Goal: Task Accomplishment & Management: Complete application form

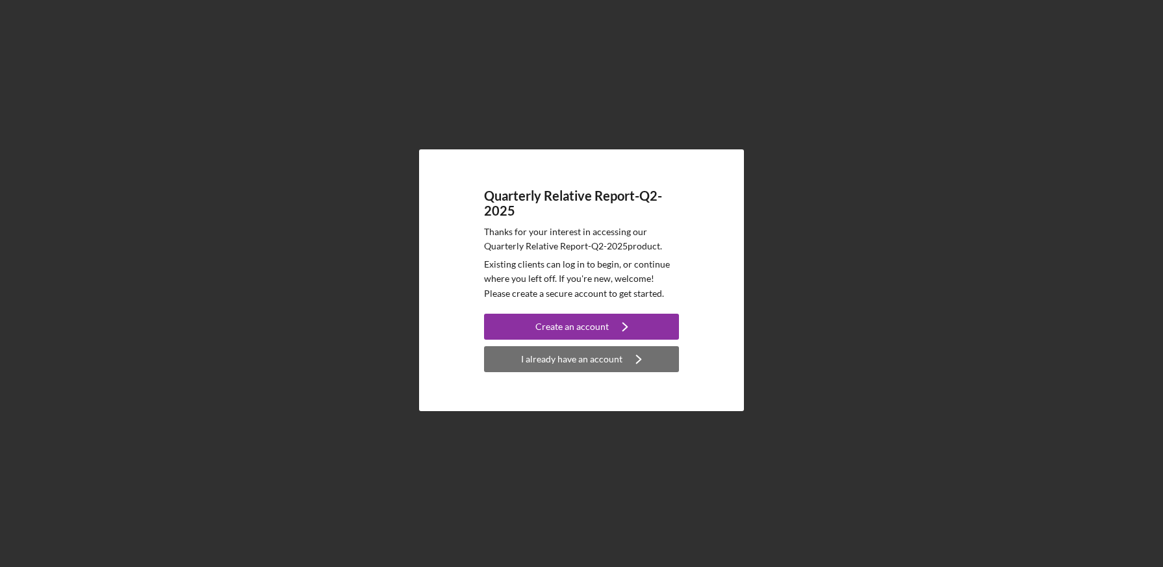
click at [603, 363] on div "I already have an account" at bounding box center [571, 359] width 101 height 26
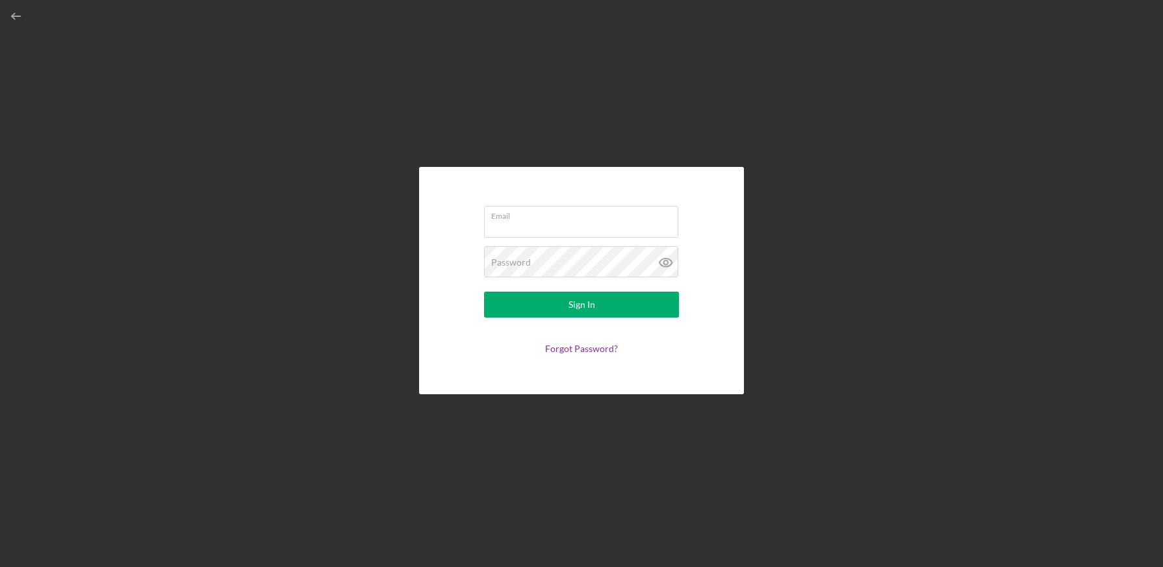
type input "[EMAIL_ADDRESS][DOMAIN_NAME]"
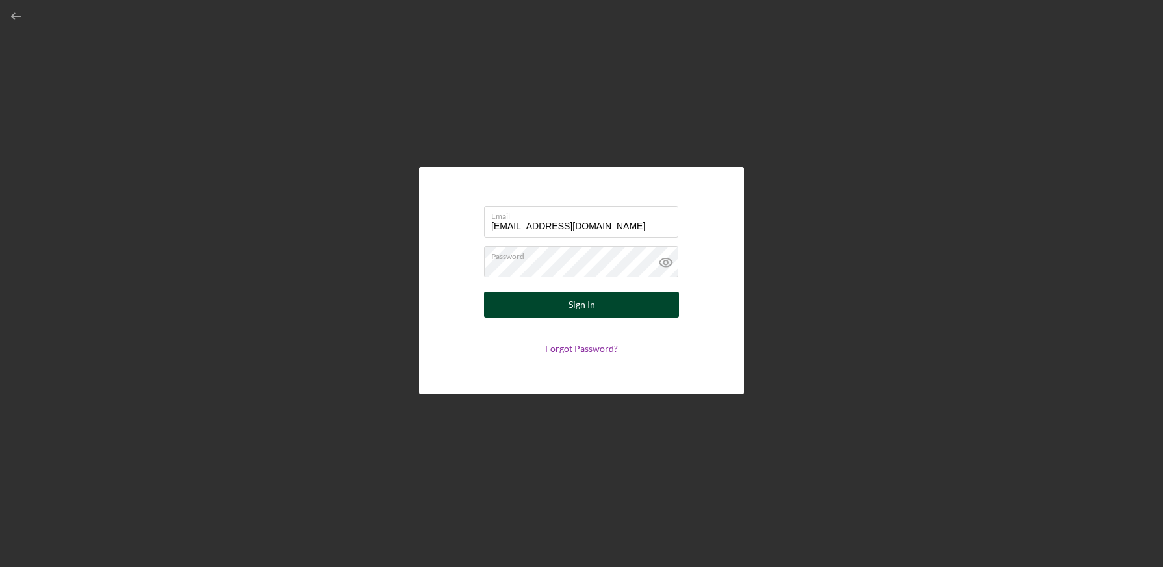
click at [610, 307] on button "Sign In" at bounding box center [581, 305] width 195 height 26
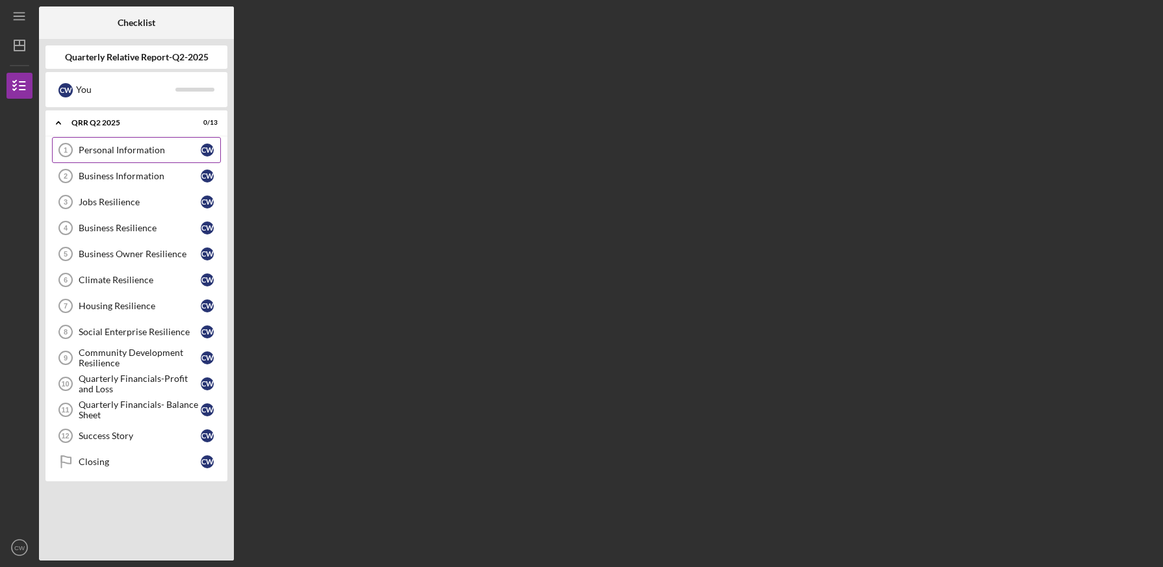
click at [160, 147] on div "Personal Information" at bounding box center [140, 150] width 122 height 10
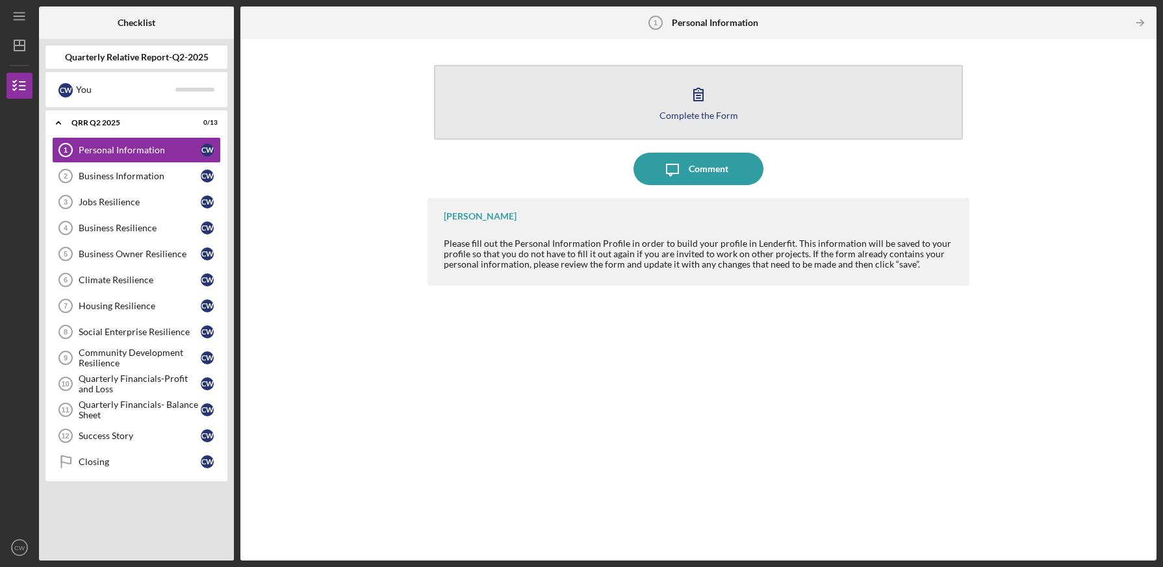
click at [694, 116] on div "Complete the Form" at bounding box center [698, 115] width 79 height 10
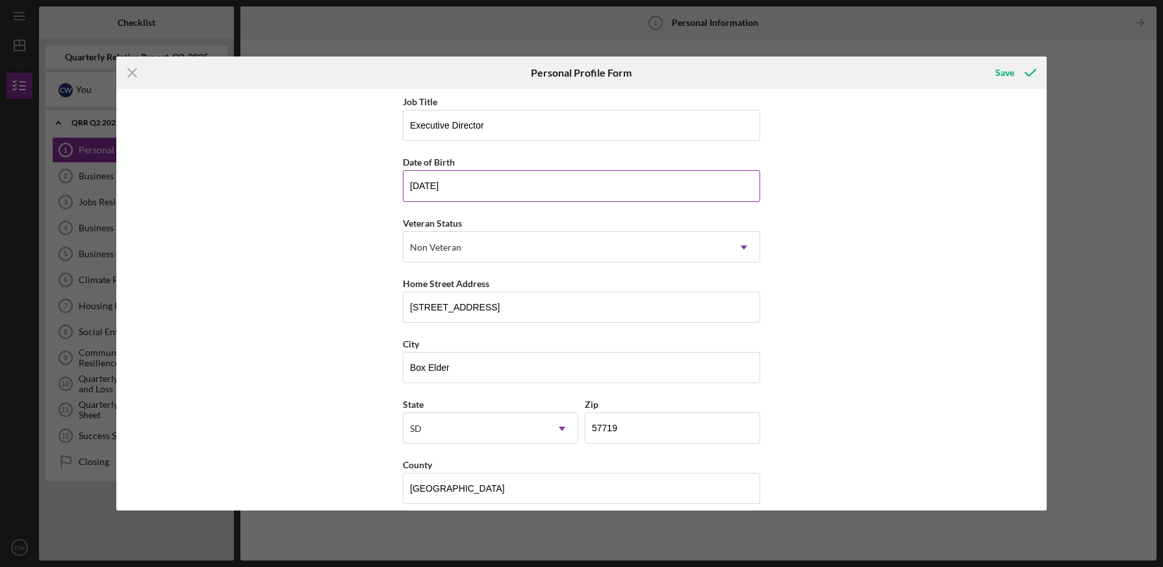
scroll to position [75, 0]
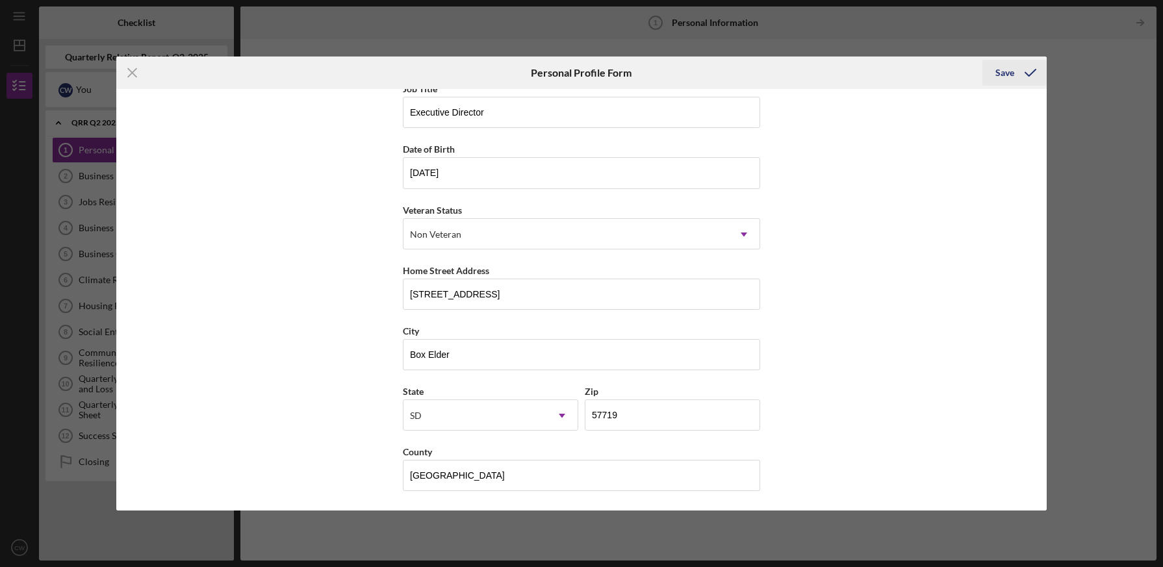
click at [1011, 71] on div "Save" at bounding box center [1004, 73] width 19 height 26
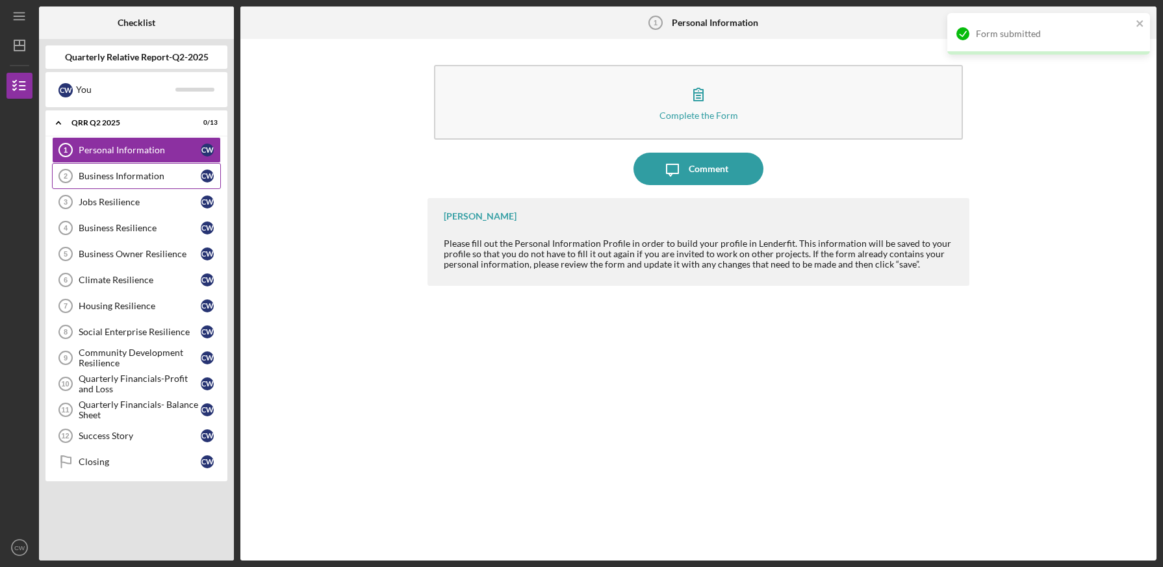
click at [158, 171] on div "Business Information" at bounding box center [140, 176] width 122 height 10
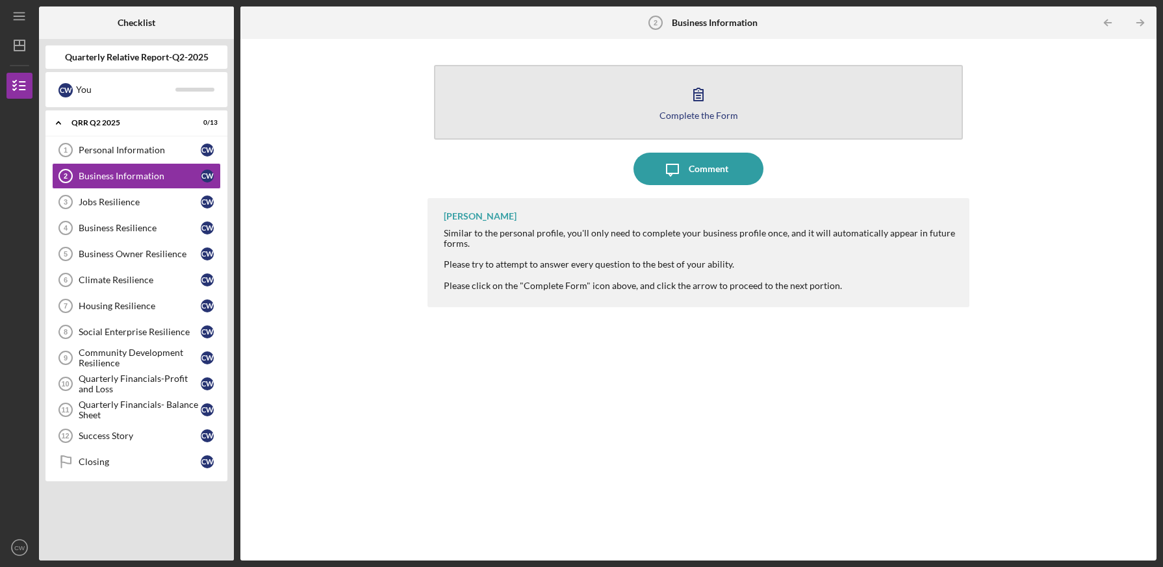
click at [707, 114] on div "Complete the Form" at bounding box center [698, 115] width 79 height 10
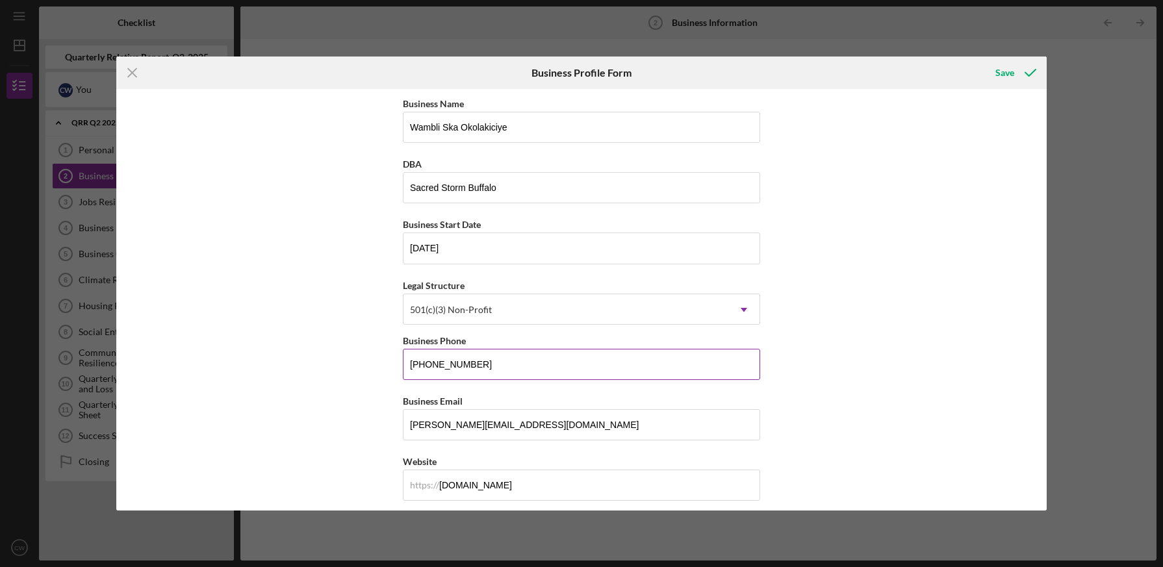
drag, startPoint x: 527, startPoint y: 364, endPoint x: 433, endPoint y: 362, distance: 94.2
click at [433, 362] on input "[PHONE_NUMBER]" at bounding box center [581, 364] width 357 height 31
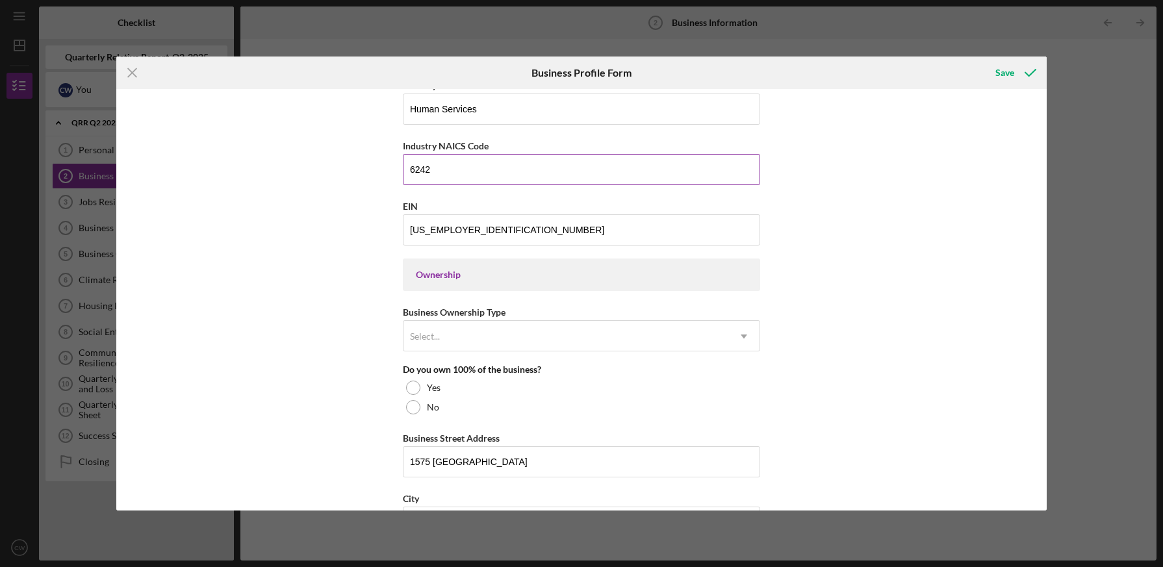
scroll to position [438, 0]
type input "[PHONE_NUMBER]"
drag, startPoint x: 476, startPoint y: 229, endPoint x: 392, endPoint y: 229, distance: 83.8
click at [393, 229] on div "Business Name [PERSON_NAME] DBA Sacred Storm Buffalo Business Start Date [DATE]…" at bounding box center [581, 299] width 930 height 421
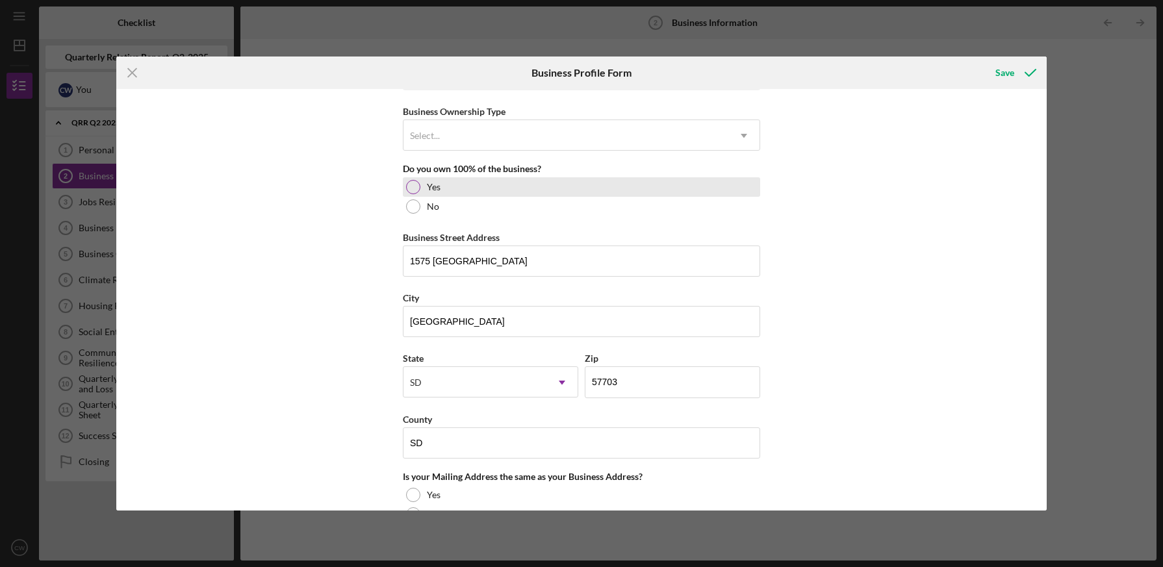
scroll to position [647, 0]
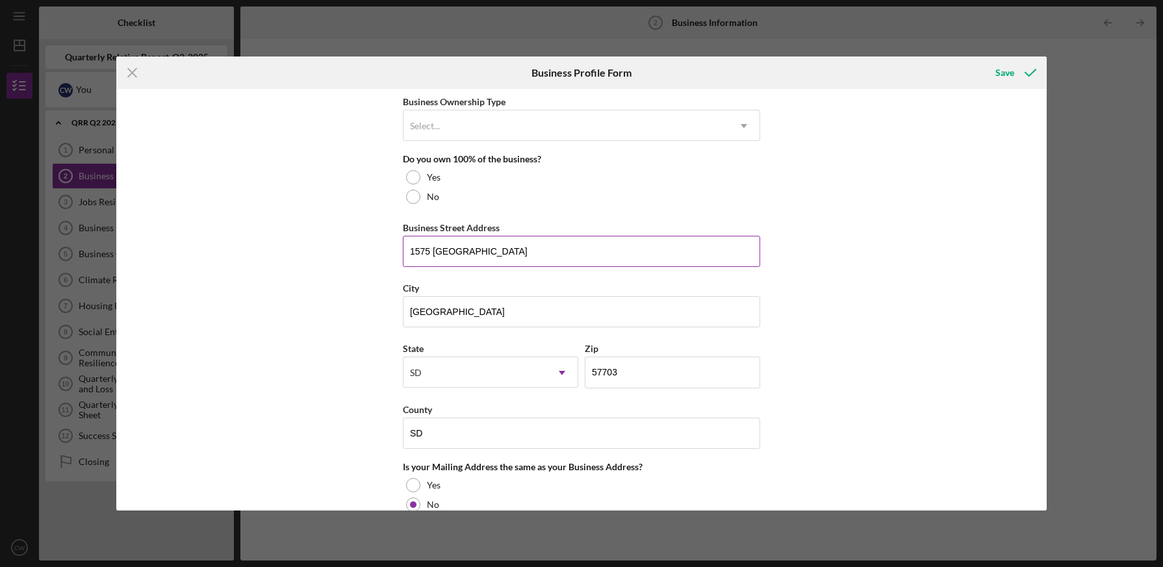
type input "[US_EMPLOYER_IDENTIFICATION_NUMBER]"
drag, startPoint x: 492, startPoint y: 257, endPoint x: 409, endPoint y: 242, distance: 84.4
click at [409, 242] on input "1575 [GEOGRAPHIC_DATA]" at bounding box center [581, 251] width 357 height 31
type input "[STREET_ADDRESS]"
click at [620, 370] on input "57703" at bounding box center [672, 372] width 175 height 31
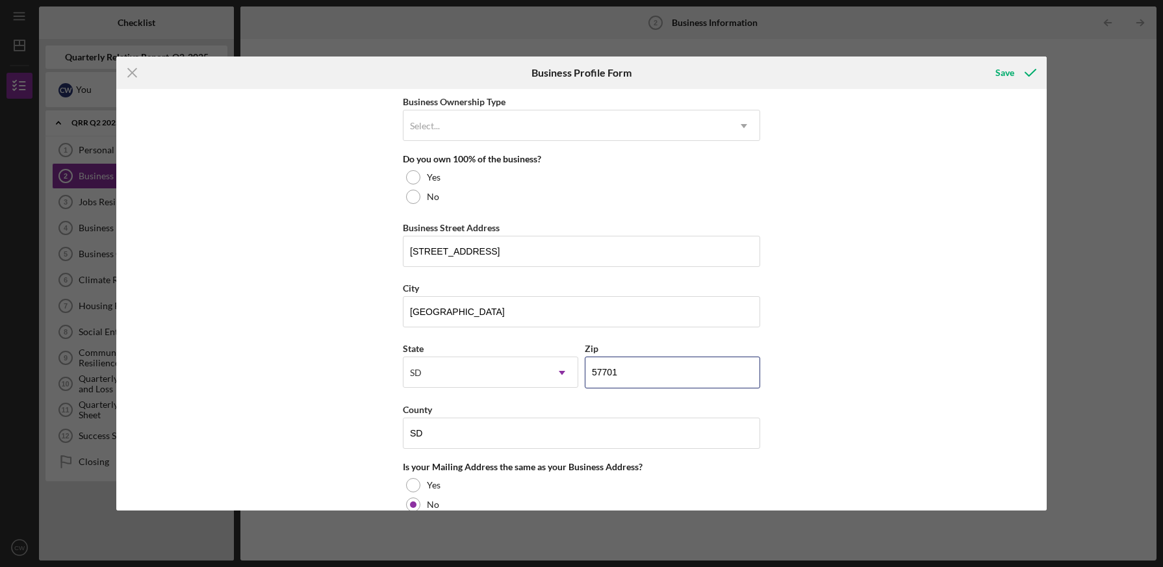
type input "57701"
click at [861, 329] on div "Business Name [PERSON_NAME] DBA Sacred Storm Buffalo Business Start Date [DATE]…" at bounding box center [581, 299] width 930 height 421
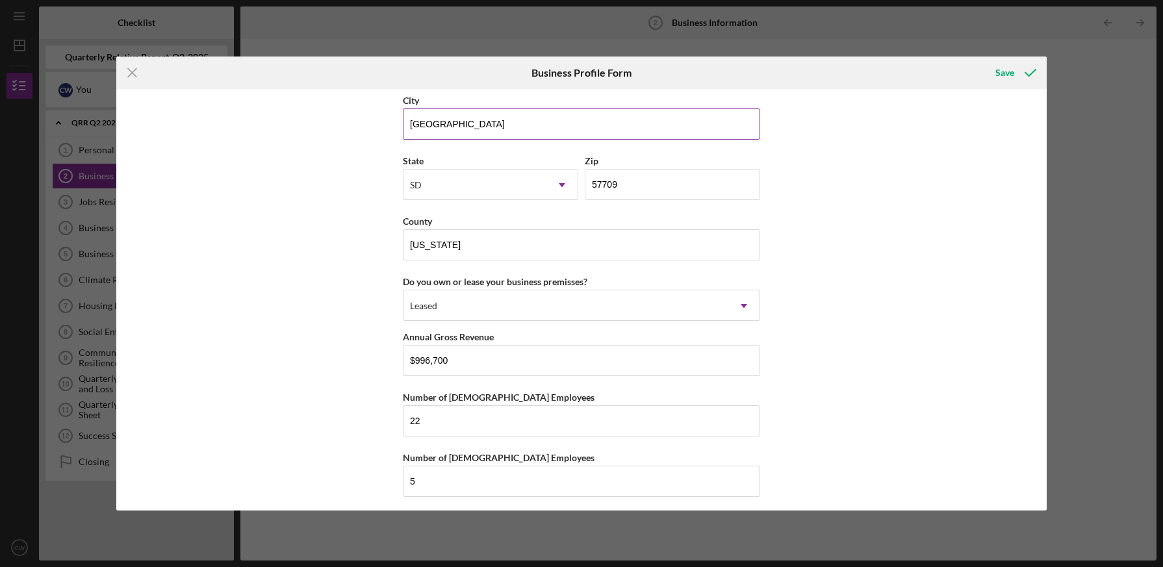
scroll to position [1149, 0]
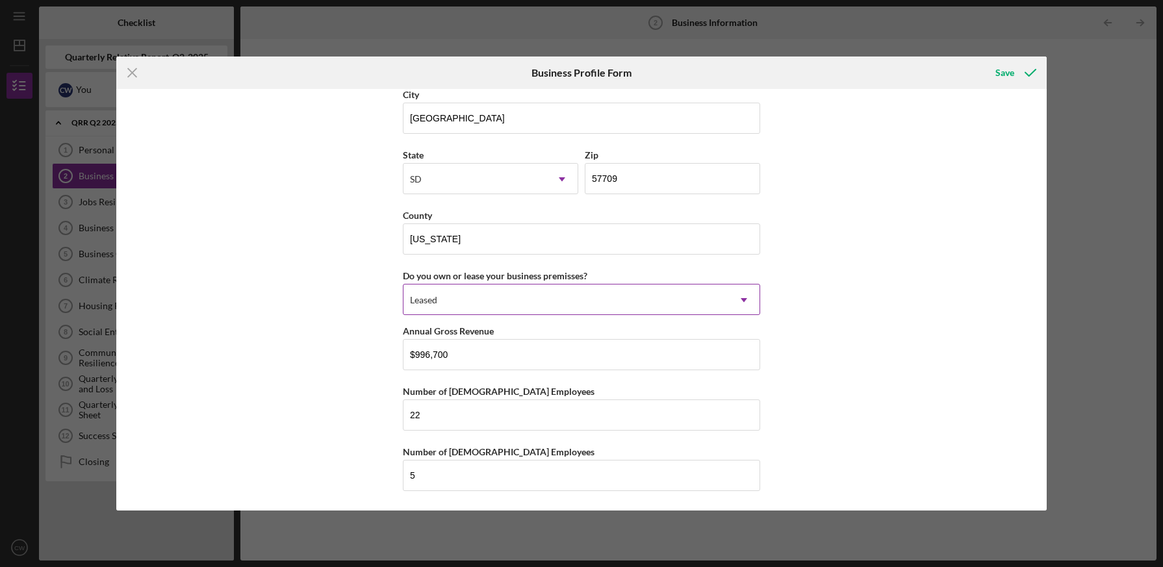
click at [623, 301] on div "Leased" at bounding box center [565, 300] width 325 height 30
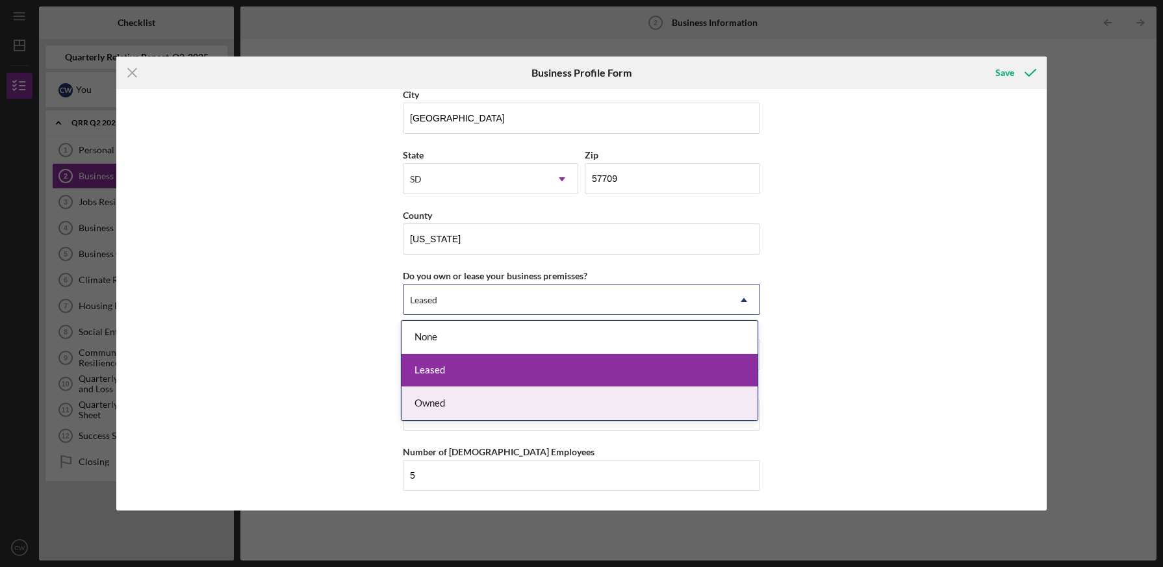
click at [796, 362] on div "Business Name [PERSON_NAME] DBA Sacred Storm Buffalo Business Start Date [DATE]…" at bounding box center [581, 299] width 930 height 421
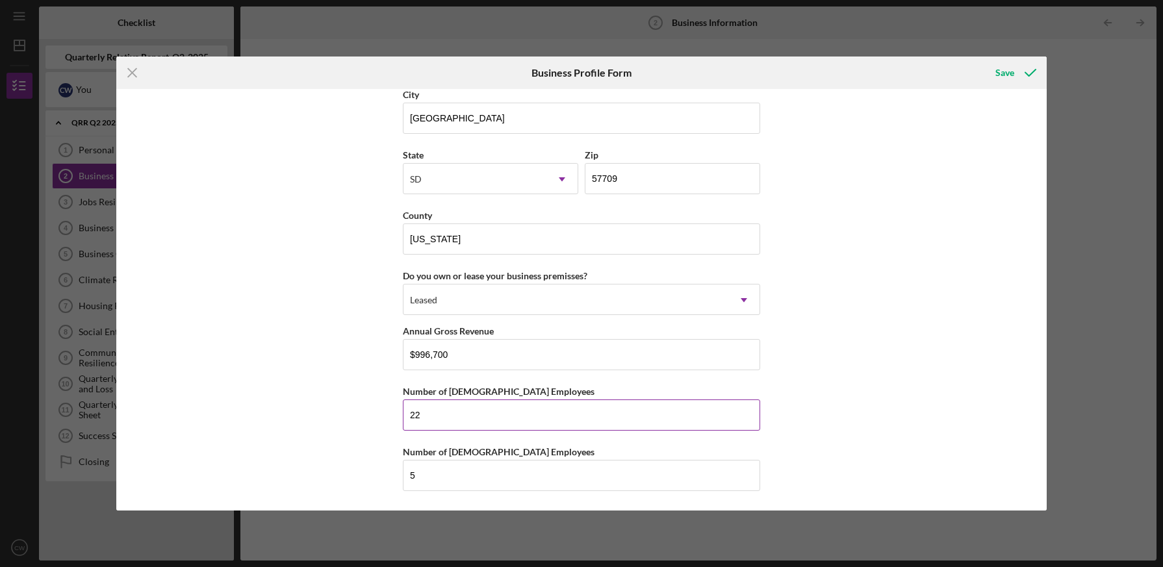
drag, startPoint x: 431, startPoint y: 416, endPoint x: 408, endPoint y: 414, distance: 23.4
click at [408, 414] on input "22" at bounding box center [581, 415] width 357 height 31
type input "16"
drag, startPoint x: 440, startPoint y: 477, endPoint x: 402, endPoint y: 474, distance: 37.9
click at [403, 474] on input "5" at bounding box center [581, 475] width 357 height 31
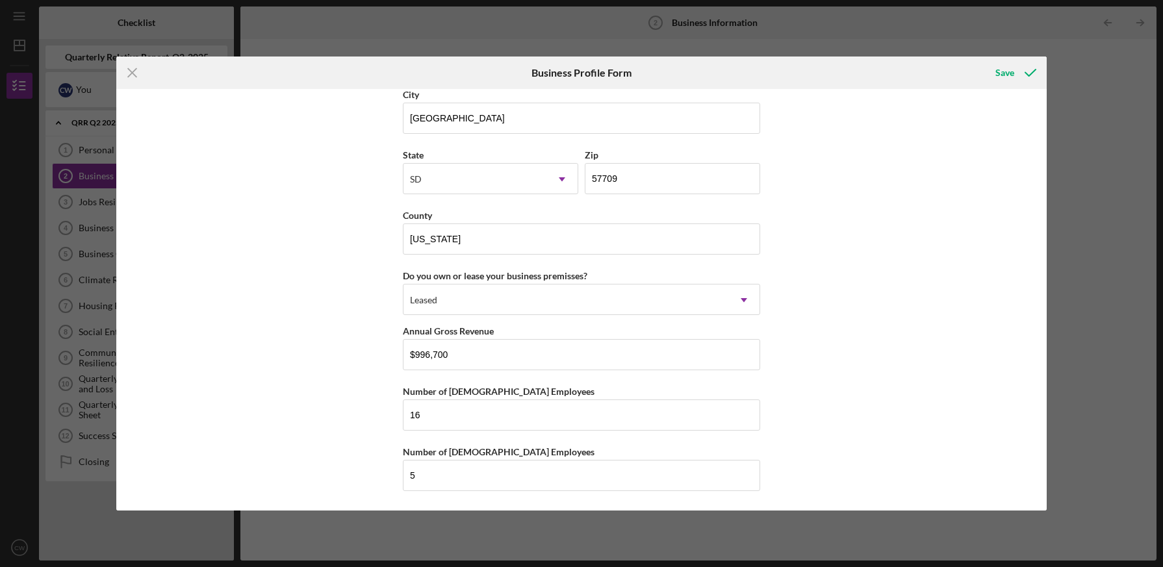
click at [803, 387] on div "Business Name [PERSON_NAME] DBA Sacred Storm Buffalo Business Start Date [DATE]…" at bounding box center [581, 299] width 930 height 421
drag, startPoint x: 493, startPoint y: 354, endPoint x: 401, endPoint y: 350, distance: 92.3
click at [403, 350] on input "$996,700" at bounding box center [581, 354] width 357 height 31
type input "$2,350,000"
click at [997, 75] on div "Save" at bounding box center [1004, 73] width 19 height 26
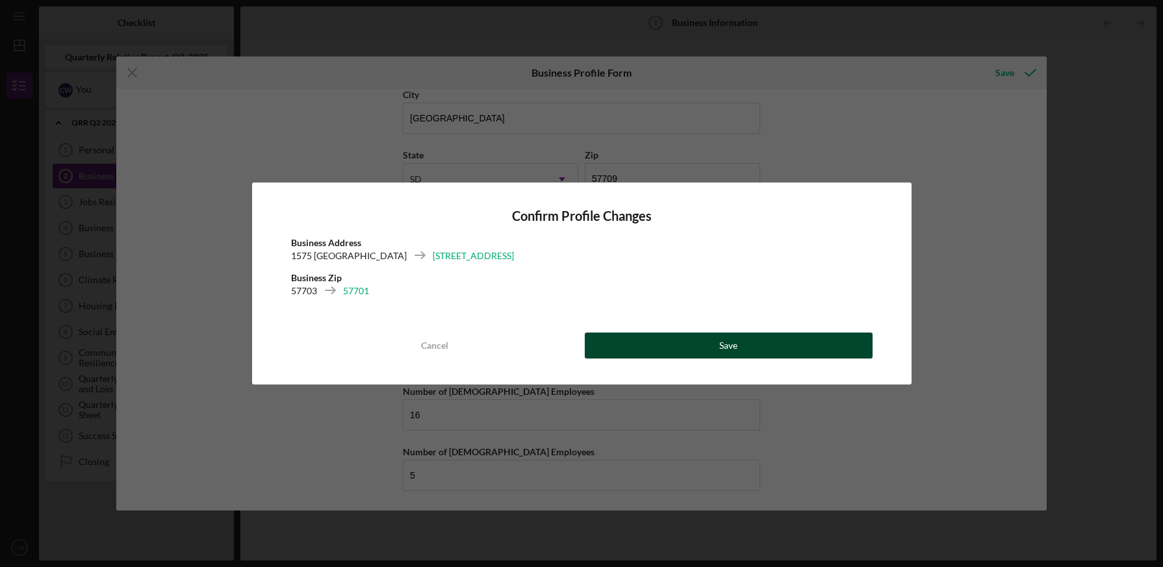
click at [711, 342] on button "Save" at bounding box center [729, 346] width 288 height 26
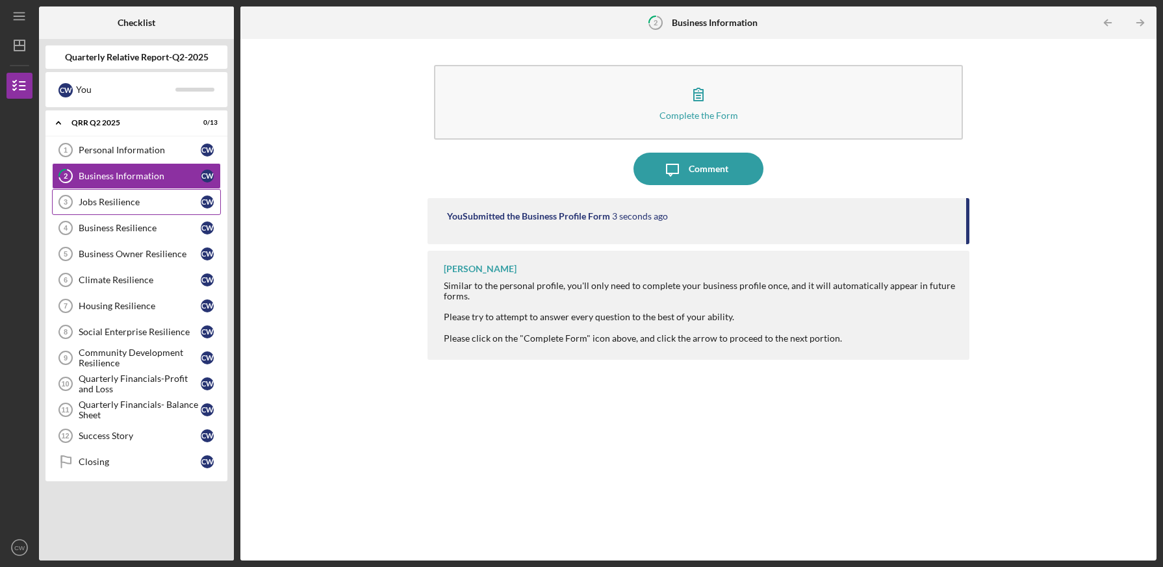
click at [136, 194] on link "Jobs Resilience 3 Jobs Resilience C W" at bounding box center [136, 202] width 169 height 26
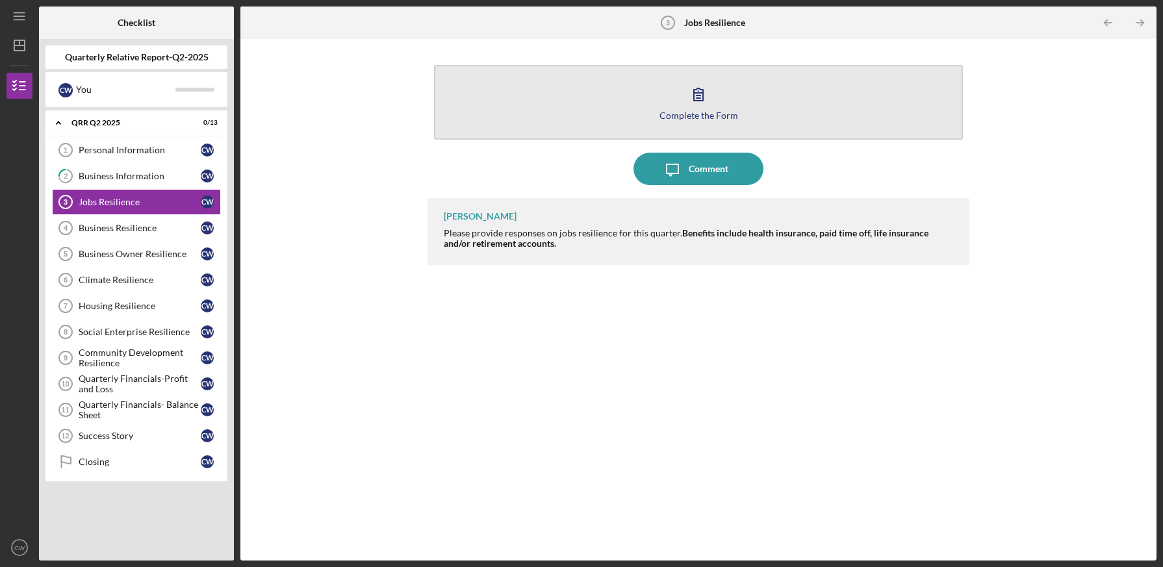
click at [709, 114] on div "Complete the Form" at bounding box center [698, 115] width 79 height 10
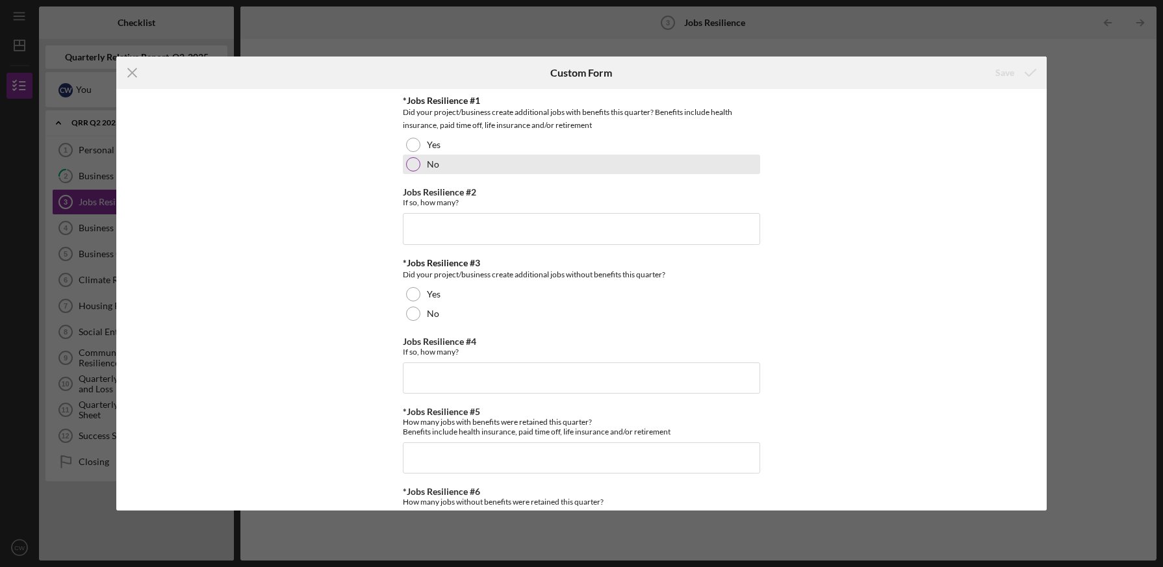
click at [413, 165] on div at bounding box center [413, 164] width 14 height 14
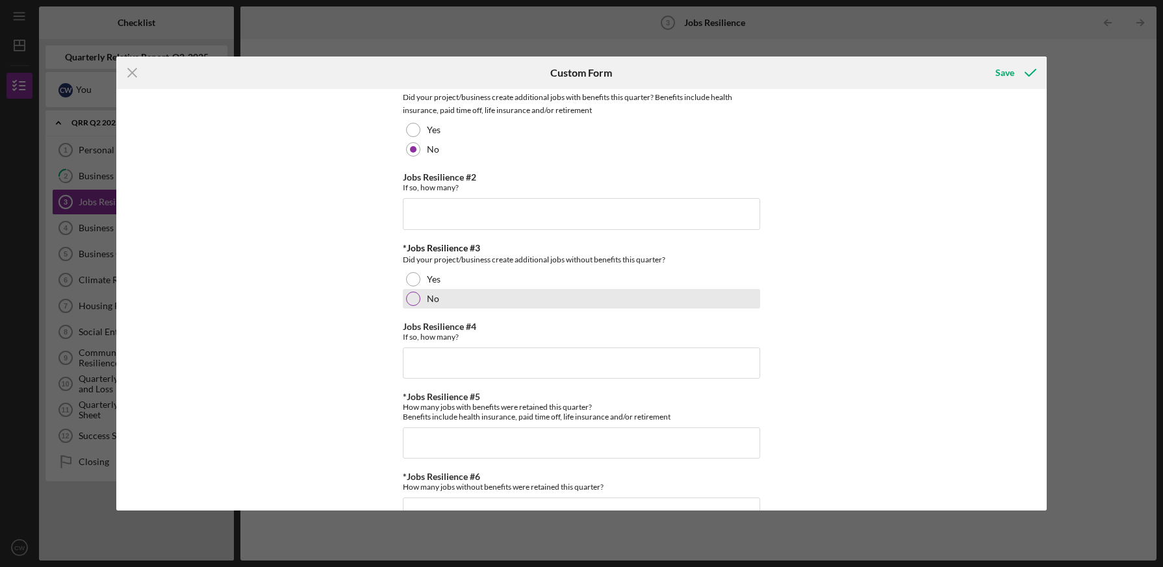
scroll to position [16, 0]
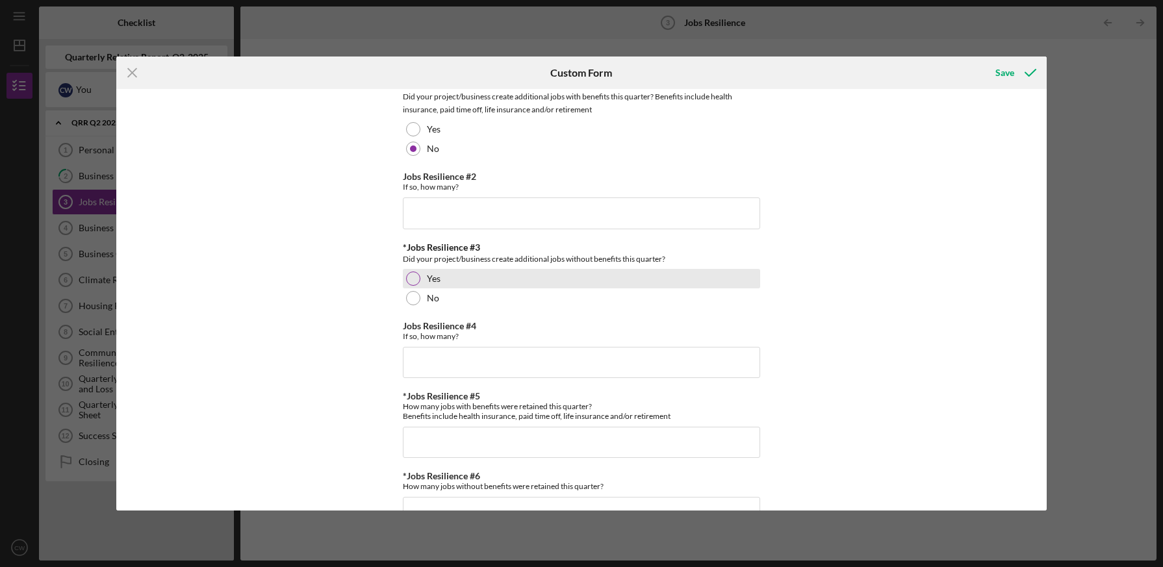
click at [411, 280] on div at bounding box center [413, 279] width 14 height 14
click at [453, 358] on input "Jobs Resilience #4" at bounding box center [581, 362] width 357 height 31
click at [450, 362] on input "Jobs Resilience #4" at bounding box center [581, 362] width 357 height 31
click at [441, 361] on input "Jobs Resilience #4" at bounding box center [581, 362] width 357 height 31
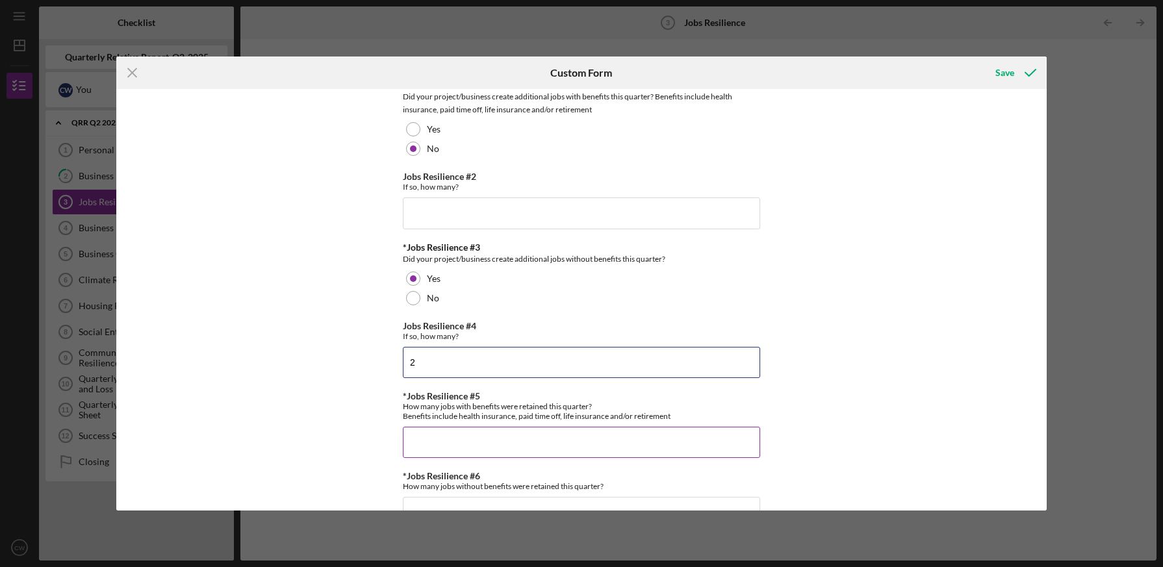
type input "2"
click at [474, 435] on input "*Jobs Resilience #5" at bounding box center [581, 442] width 357 height 31
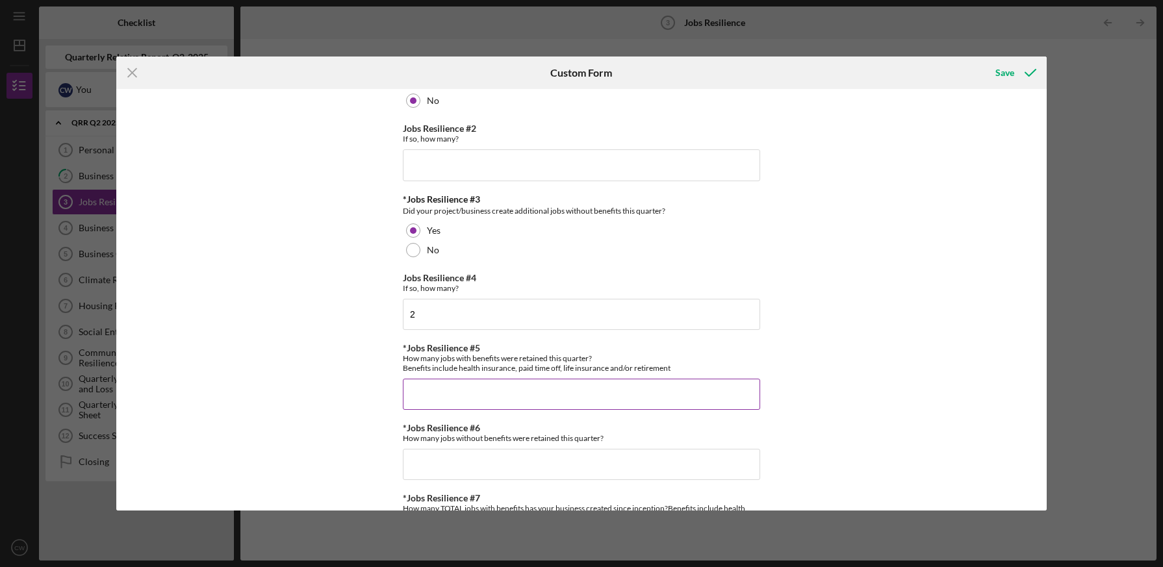
scroll to position [67, 0]
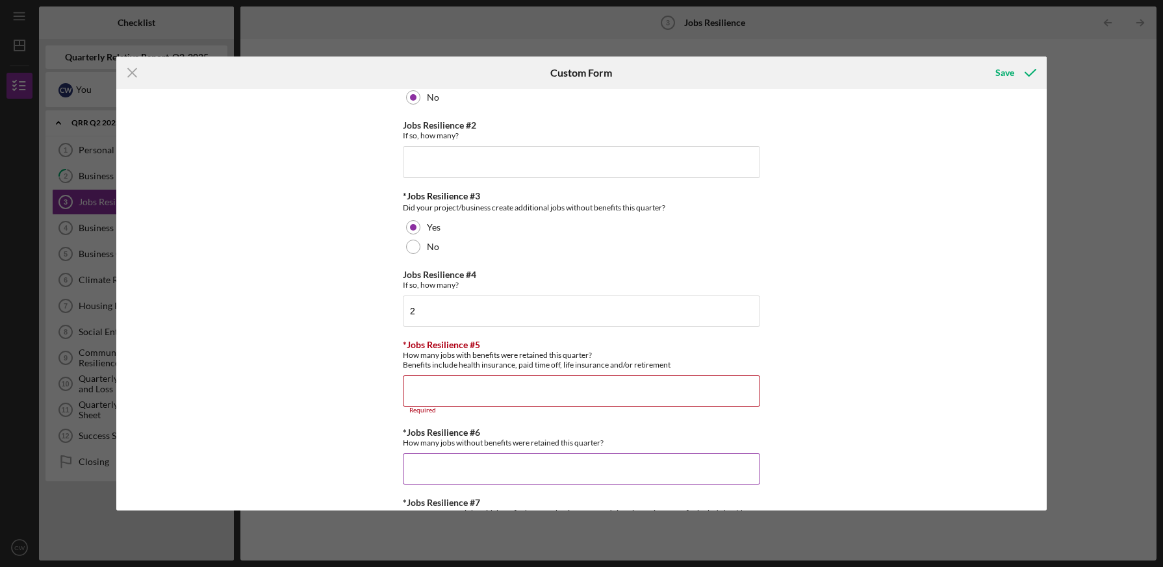
click at [476, 455] on input "*Jobs Resilience #6" at bounding box center [581, 468] width 357 height 31
click at [585, 388] on input "*Jobs Resilience #5" at bounding box center [581, 390] width 357 height 31
type input "0"
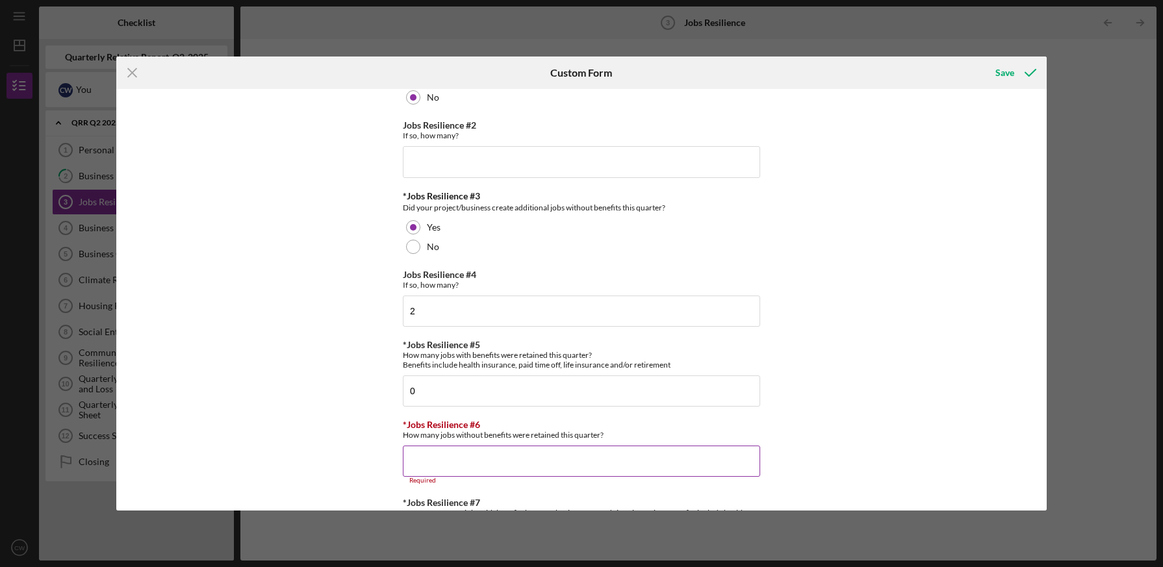
click at [581, 457] on input "*Jobs Resilience #6" at bounding box center [581, 461] width 357 height 31
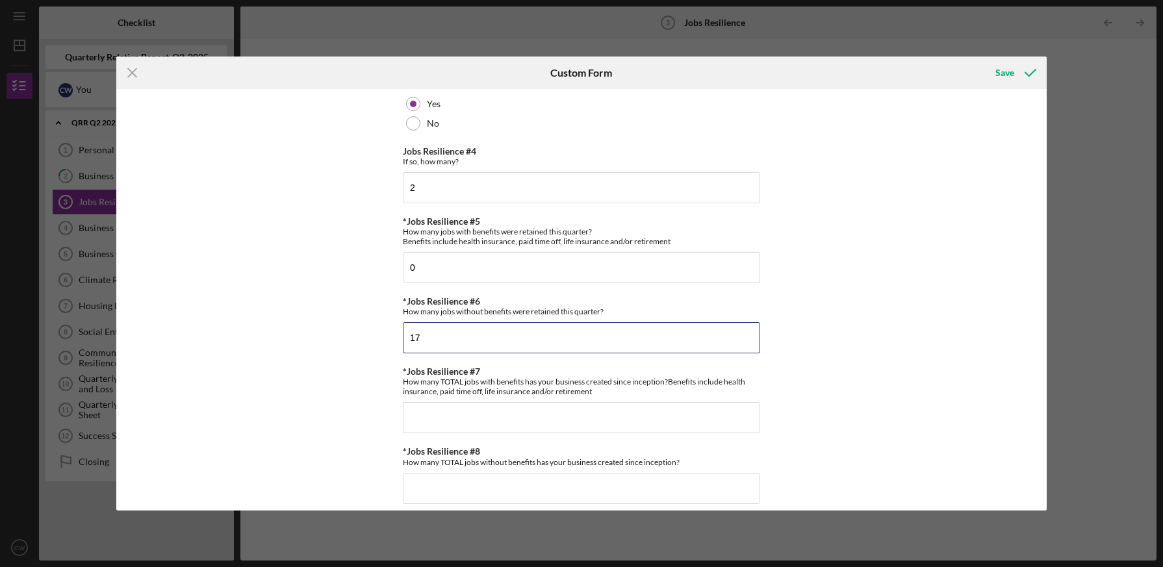
scroll to position [192, 0]
type input "17"
click at [600, 419] on input "*Jobs Resilience #7" at bounding box center [581, 415] width 357 height 31
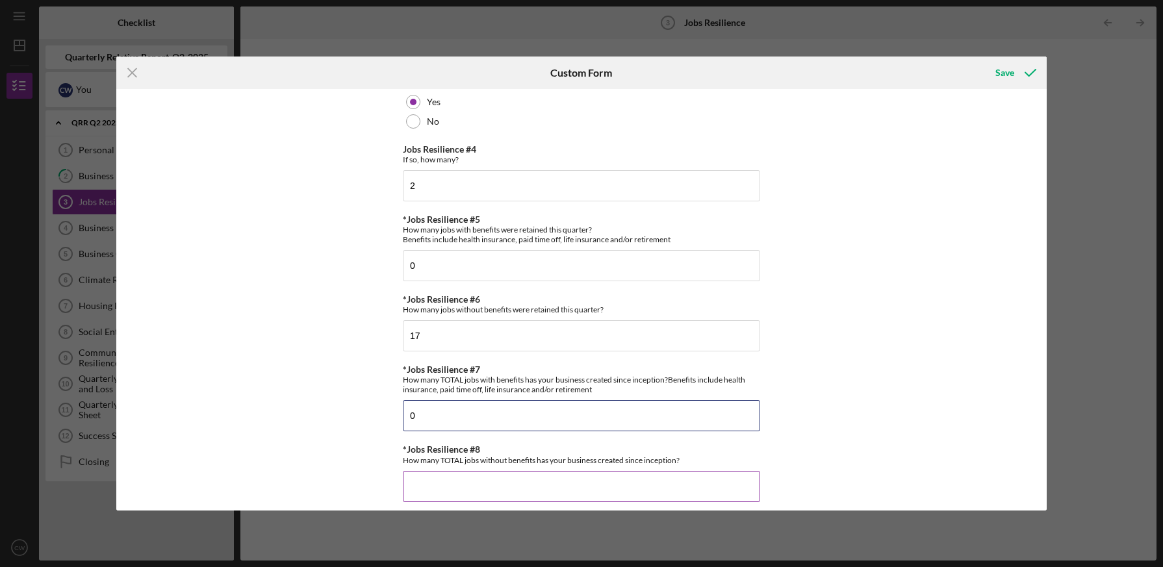
type input "0"
click at [535, 476] on input "*Jobs Resilience #8" at bounding box center [581, 486] width 357 height 31
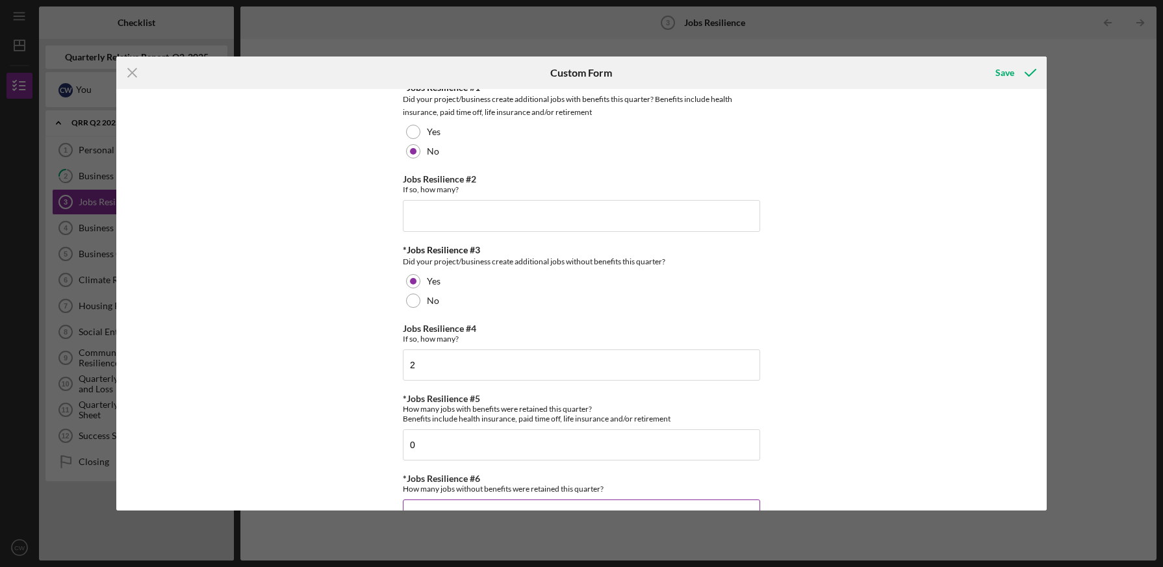
scroll to position [0, 0]
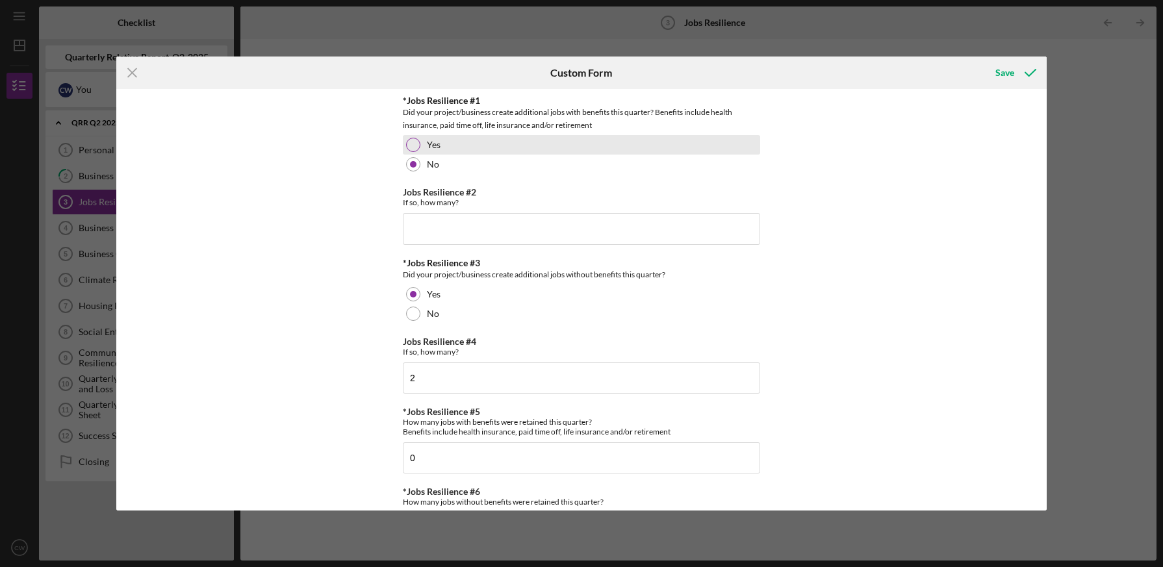
click at [414, 144] on div at bounding box center [413, 145] width 14 height 14
click at [485, 223] on input "Jobs Resilience #2" at bounding box center [581, 228] width 357 height 31
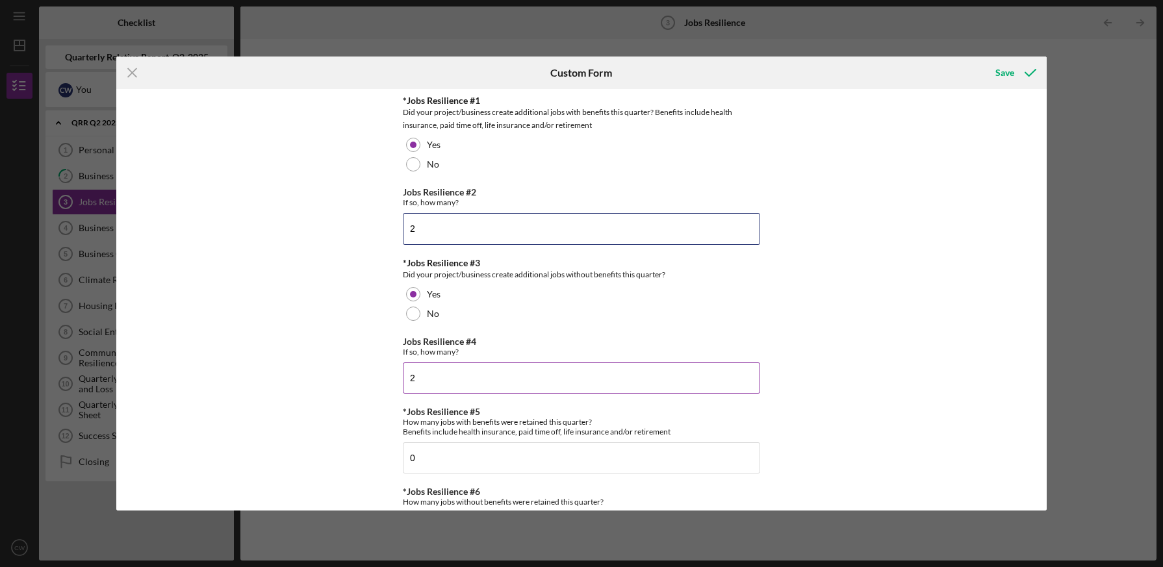
type input "2"
drag, startPoint x: 423, startPoint y: 378, endPoint x: 409, endPoint y: 372, distance: 15.7
click at [409, 372] on input "2" at bounding box center [581, 377] width 357 height 31
drag, startPoint x: 426, startPoint y: 379, endPoint x: 400, endPoint y: 374, distance: 25.9
click at [403, 375] on input "1" at bounding box center [581, 377] width 357 height 31
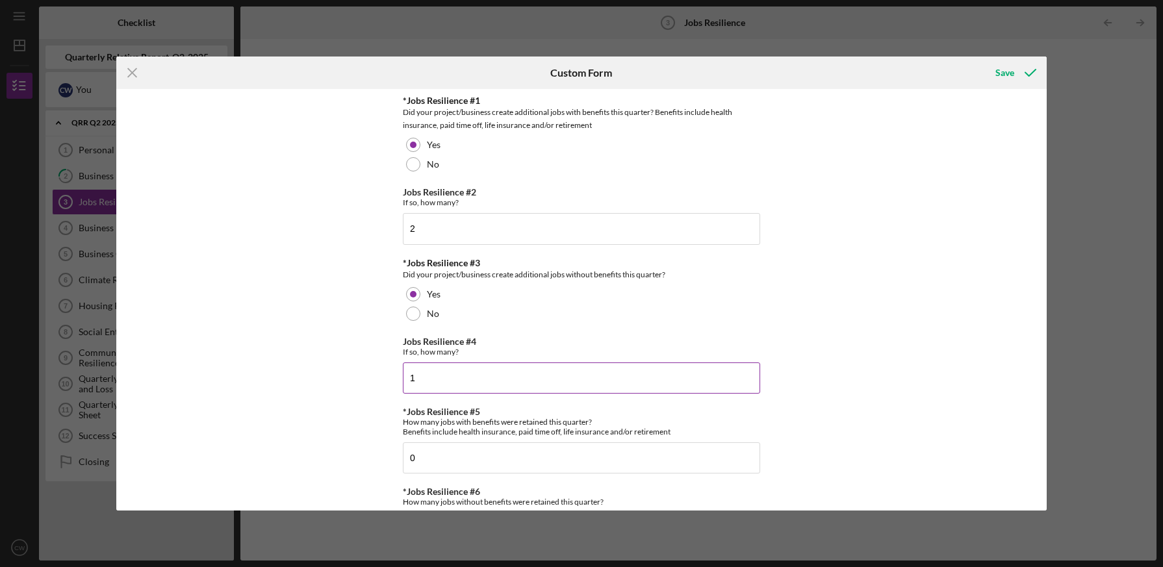
type input "2"
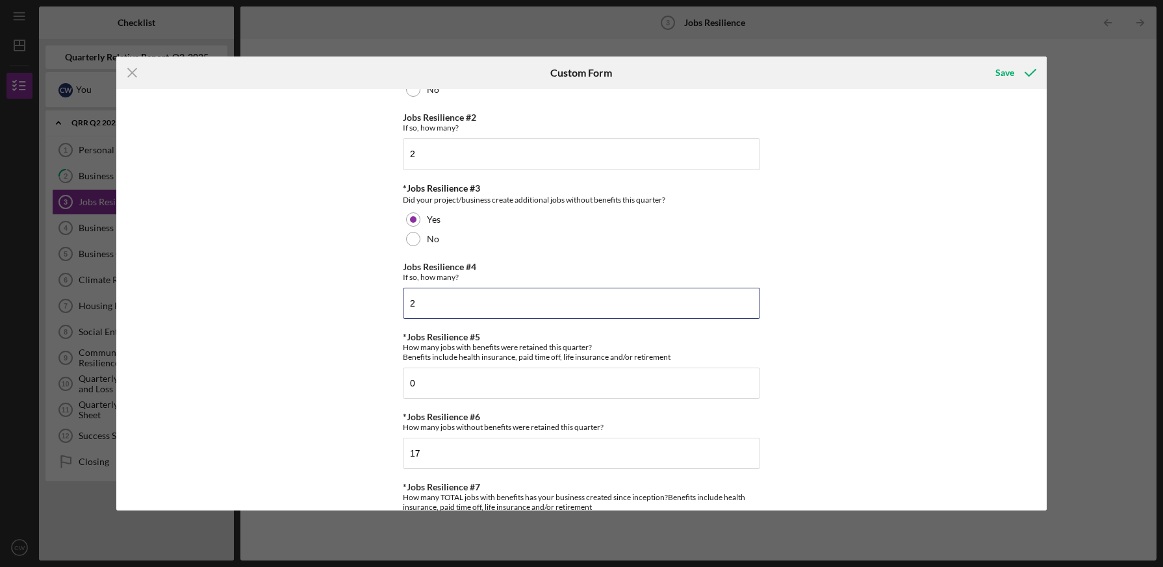
scroll to position [75, 0]
drag, startPoint x: 419, startPoint y: 386, endPoint x: 385, endPoint y: 380, distance: 34.3
click at [386, 381] on div "*Jobs Resilience #1 Did your project/business create additional jobs with benef…" at bounding box center [581, 299] width 930 height 421
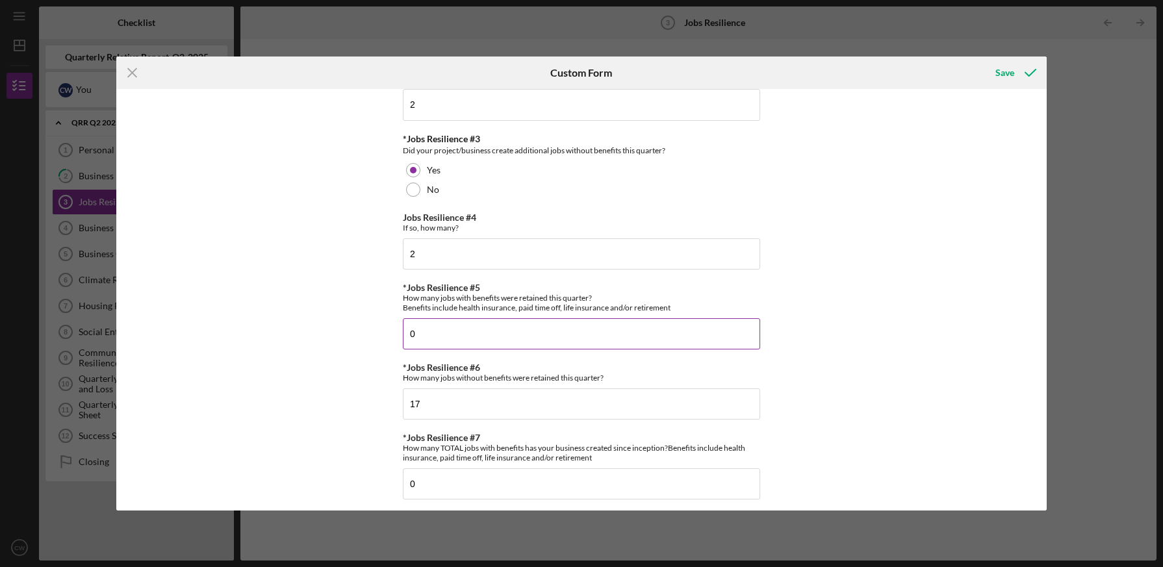
scroll to position [125, 0]
type input "18"
drag, startPoint x: 435, startPoint y: 405, endPoint x: 399, endPoint y: 405, distance: 35.7
click at [403, 407] on input "17" at bounding box center [581, 403] width 357 height 31
type input "2"
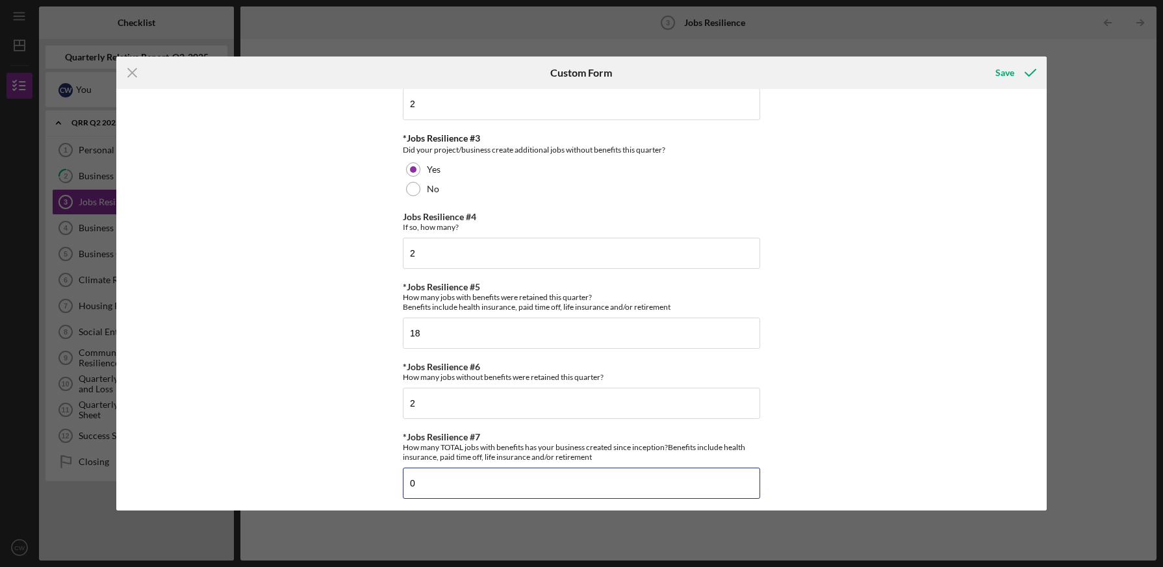
drag, startPoint x: 431, startPoint y: 482, endPoint x: 375, endPoint y: 479, distance: 55.3
click at [379, 482] on div "*Jobs Resilience #1 Did your project/business create additional jobs with benef…" at bounding box center [581, 299] width 930 height 421
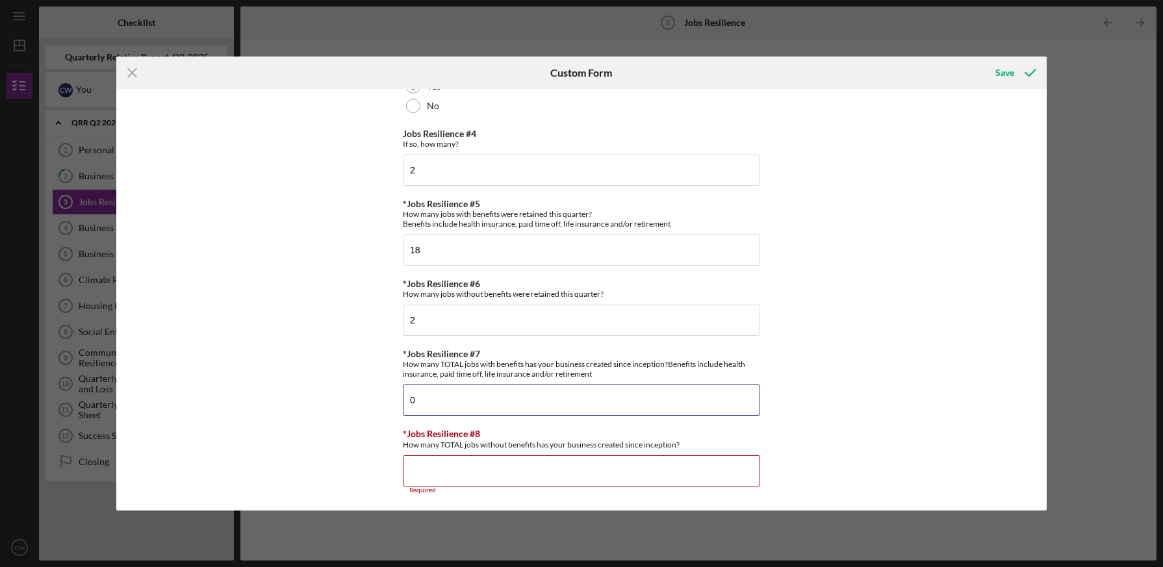
scroll to position [210, 0]
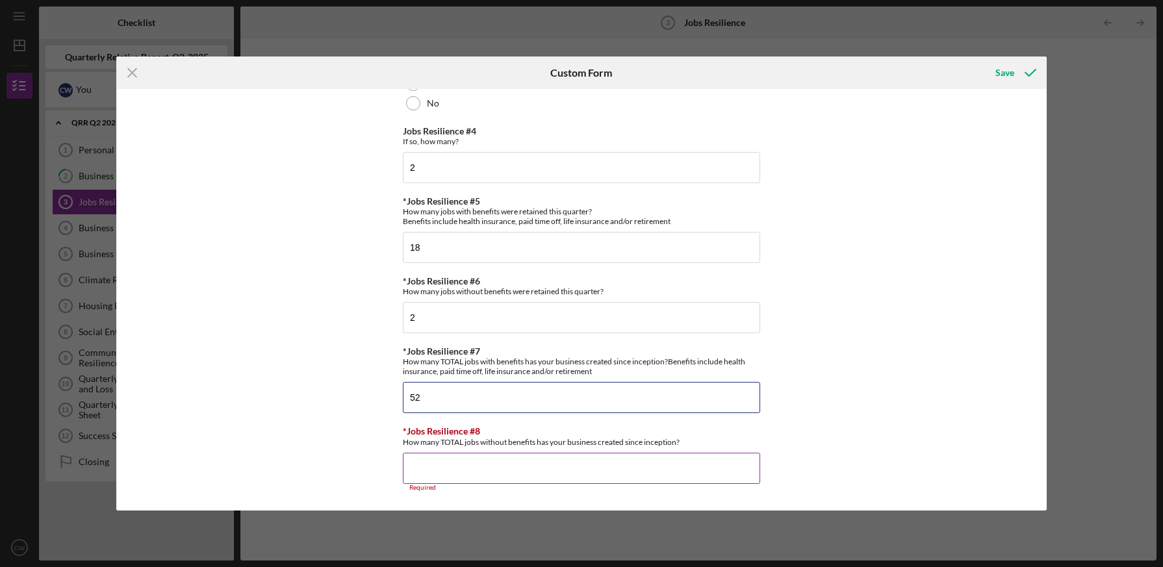
type input "52"
click at [535, 466] on input "*Jobs Resilience #8" at bounding box center [581, 468] width 357 height 31
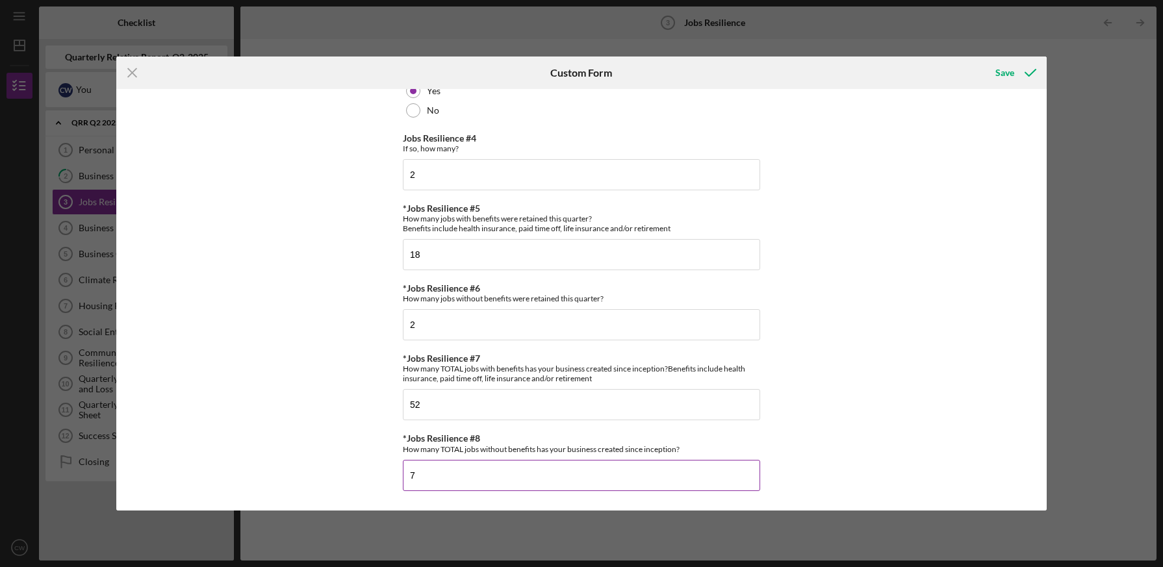
scroll to position [203, 0]
type input "7"
click at [795, 401] on div "*Jobs Resilience #1 Did your project/business create additional jobs with benef…" at bounding box center [581, 299] width 930 height 421
click at [1004, 73] on div "Save" at bounding box center [1004, 73] width 19 height 26
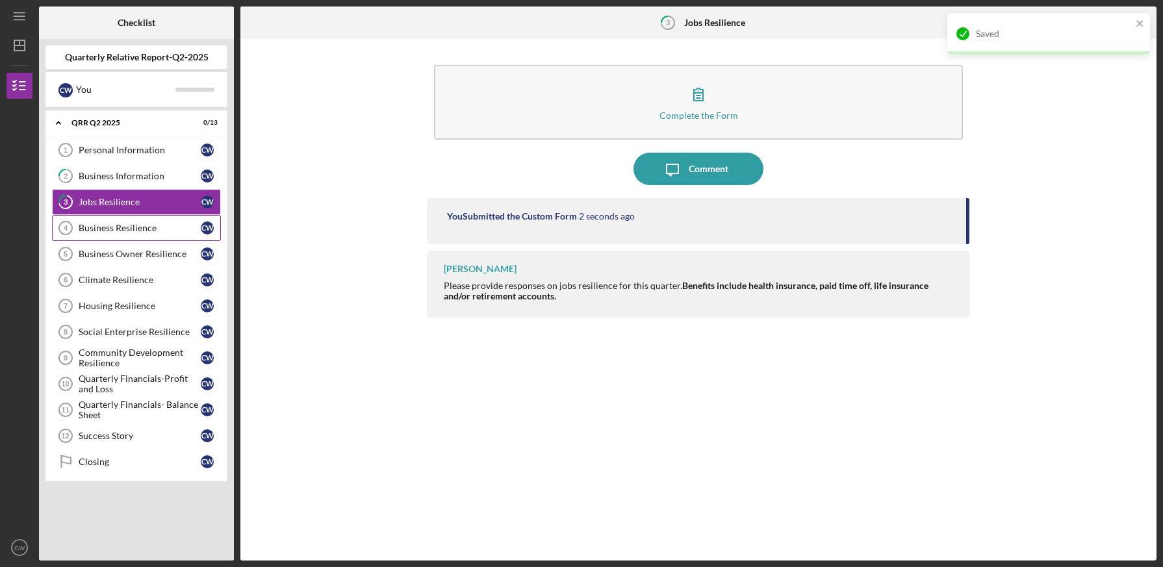
click at [149, 225] on div "Business Resilience" at bounding box center [140, 228] width 122 height 10
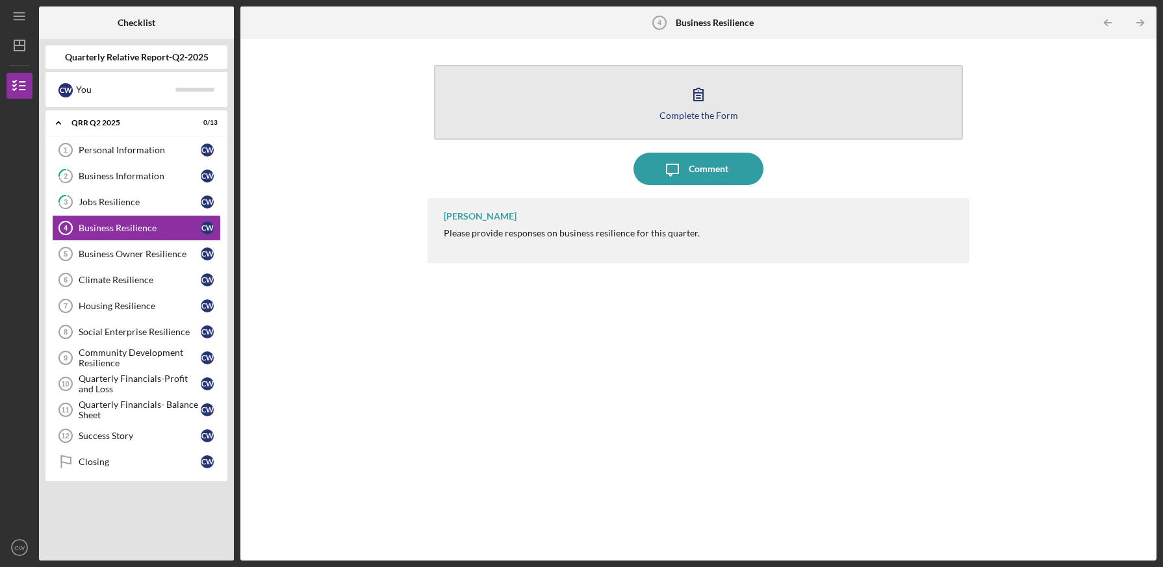
click at [707, 112] on div "Complete the Form" at bounding box center [698, 115] width 79 height 10
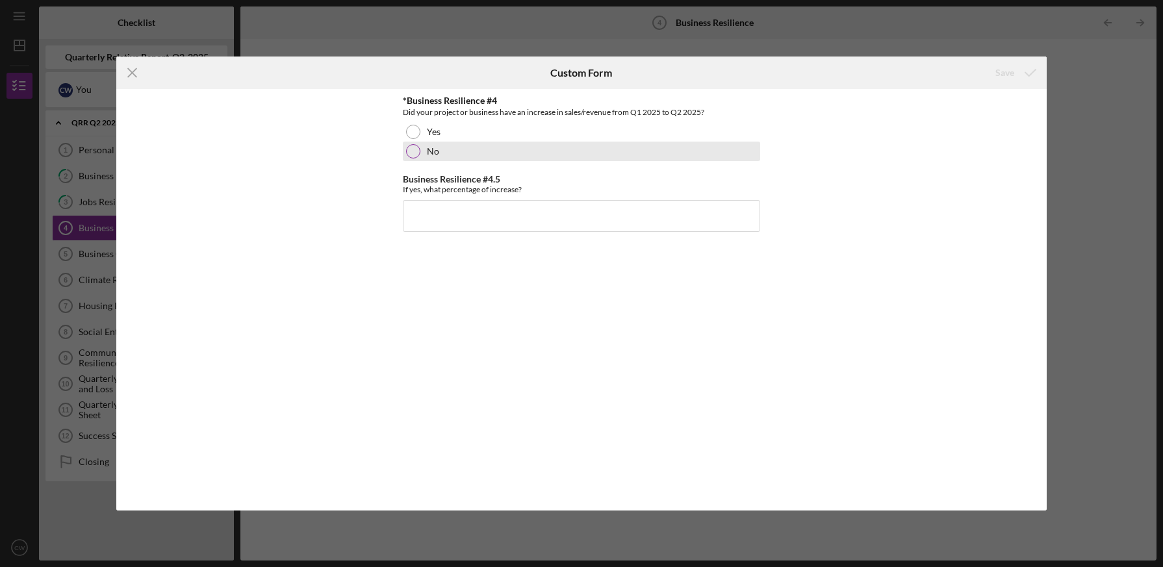
click at [413, 147] on div at bounding box center [413, 151] width 14 height 14
click at [1004, 73] on div "Save" at bounding box center [1004, 73] width 19 height 26
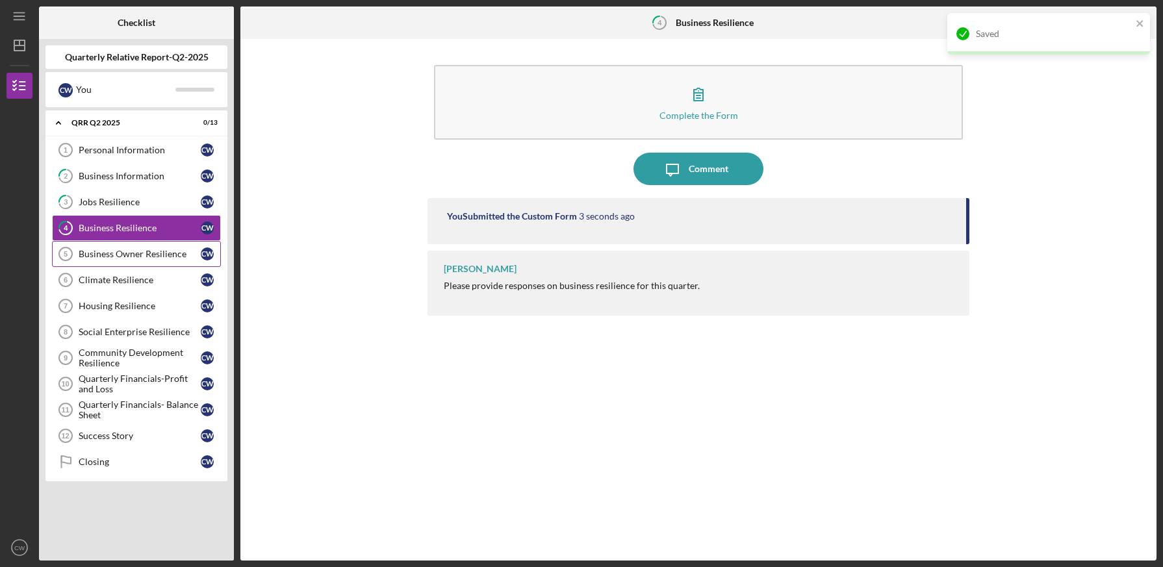
click at [134, 257] on div "Business Owner Resilience" at bounding box center [140, 254] width 122 height 10
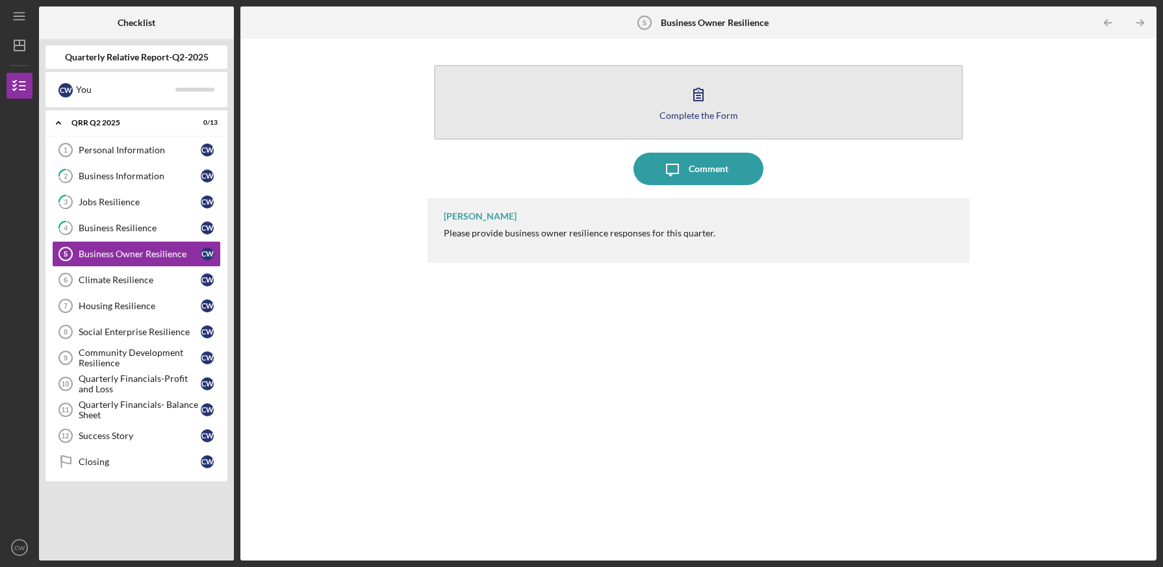
click at [703, 108] on button "Complete the Form Form" at bounding box center [698, 102] width 529 height 75
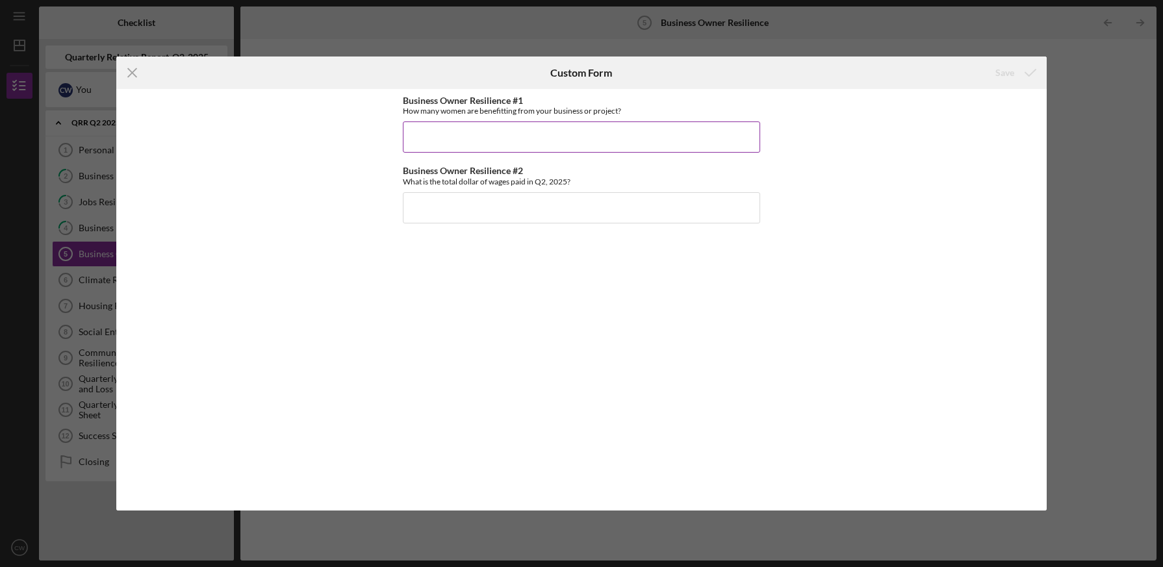
click at [520, 135] on input "Business Owner Resilience #1" at bounding box center [581, 136] width 357 height 31
type input "9"
click at [550, 209] on input "Business Owner Resilience #2" at bounding box center [581, 207] width 357 height 31
click at [551, 200] on input "Business Owner Resilience #2" at bounding box center [581, 207] width 357 height 31
type input "$263,456"
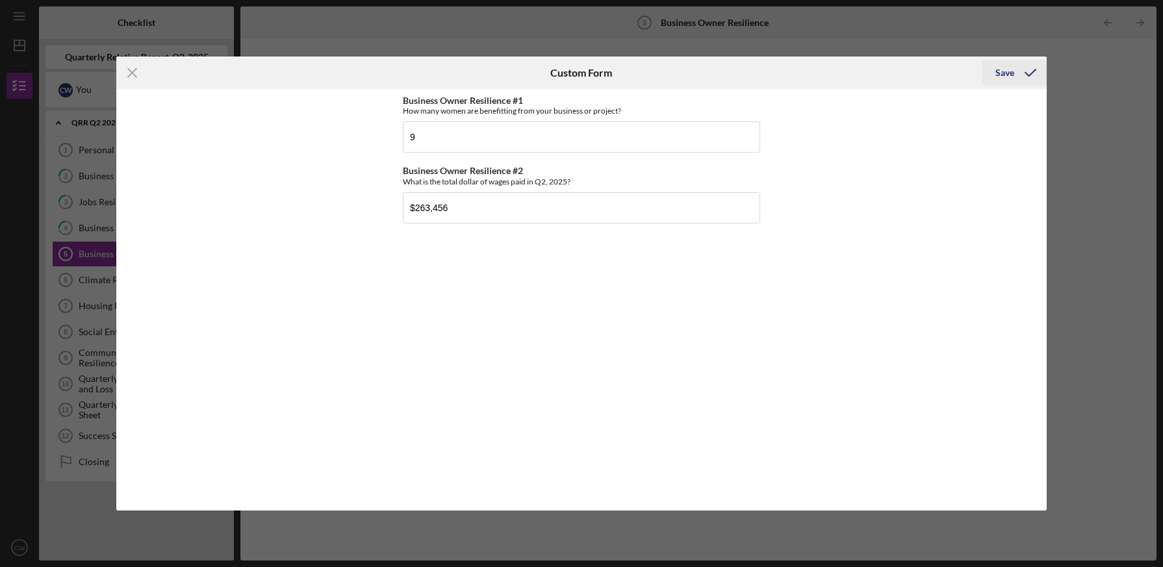
click at [1005, 68] on div "Save" at bounding box center [1004, 73] width 19 height 26
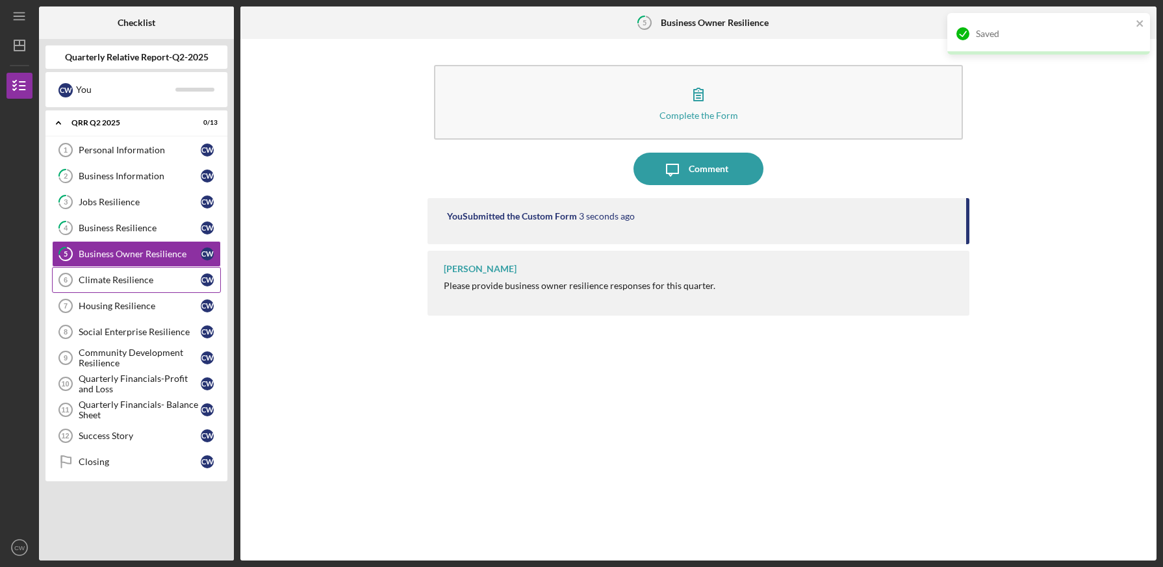
click at [97, 276] on div "Climate Resilience" at bounding box center [140, 280] width 122 height 10
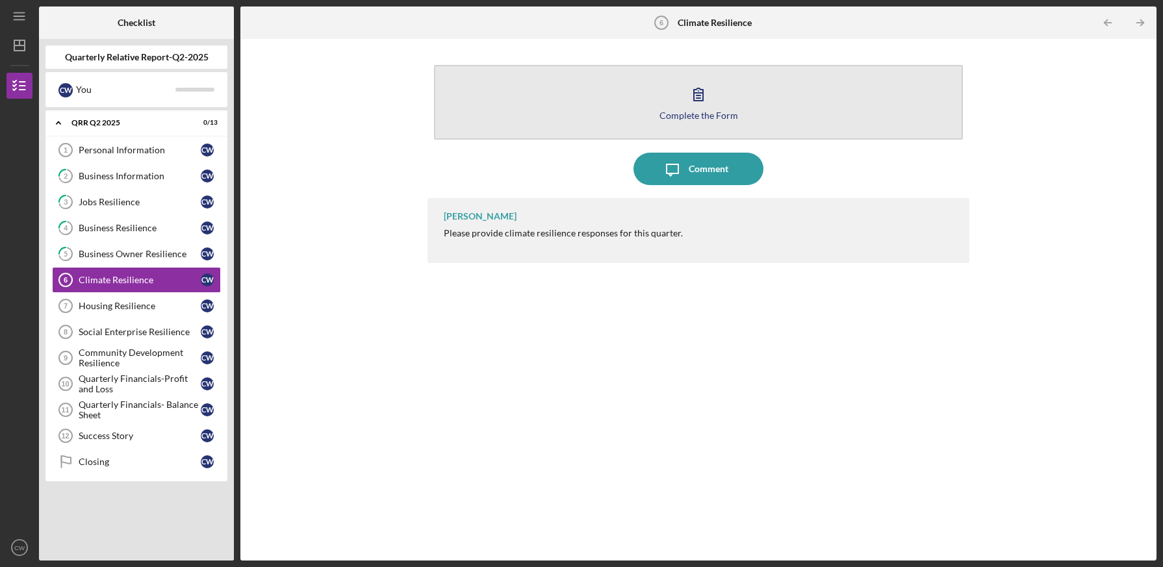
click at [613, 125] on button "Complete the Form Form" at bounding box center [698, 102] width 529 height 75
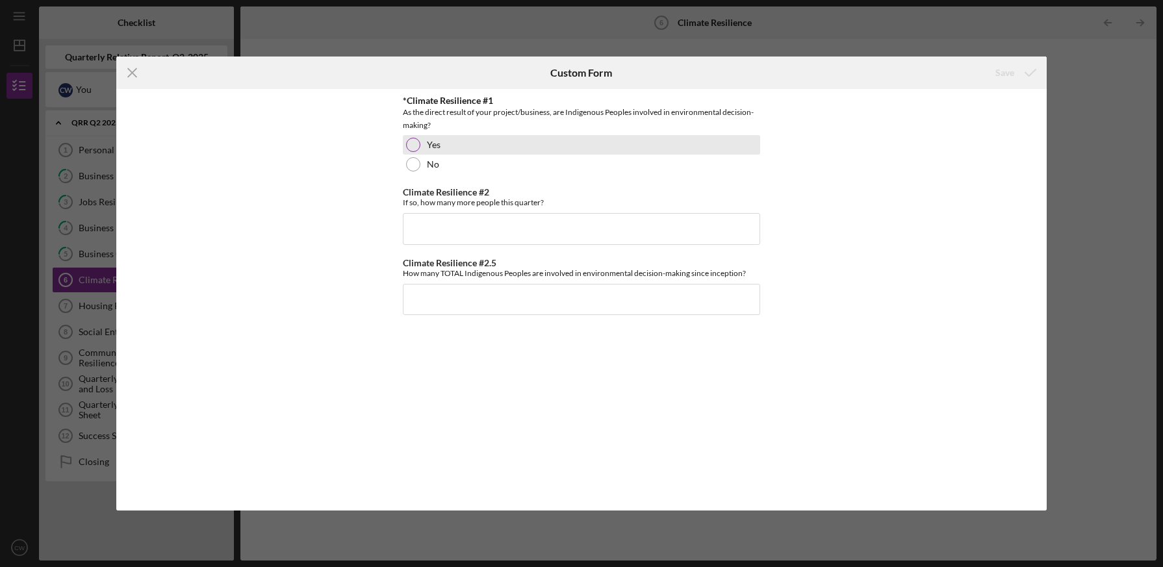
click at [414, 142] on div at bounding box center [413, 145] width 14 height 14
click at [461, 222] on input "Climate Resilience #2" at bounding box center [581, 228] width 357 height 31
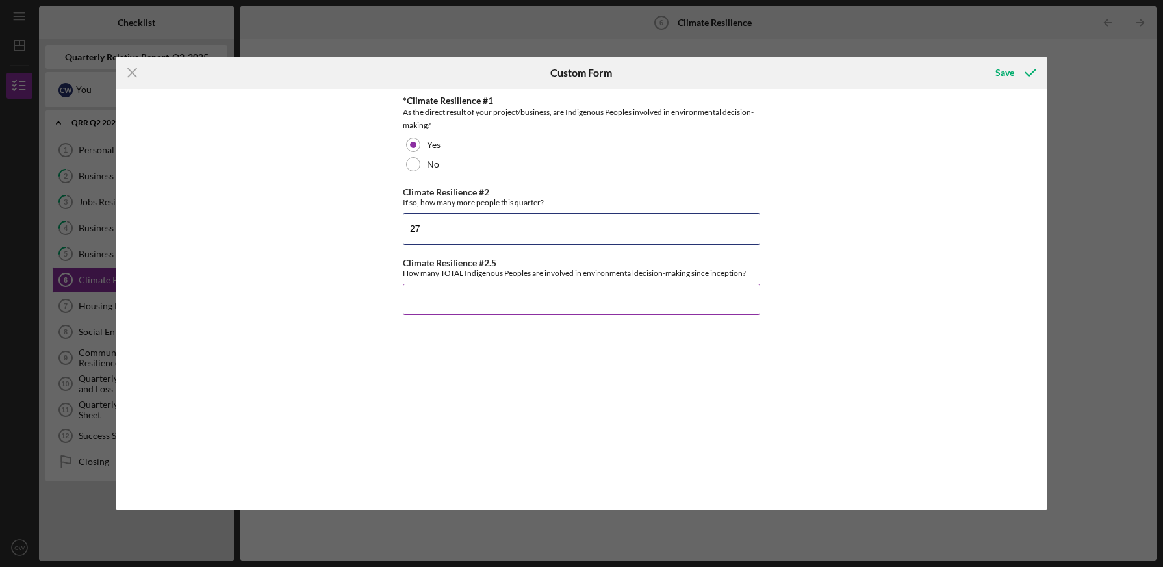
type input "27"
click at [476, 292] on input "Climate Resilience #2.5" at bounding box center [581, 299] width 357 height 31
type input "27"
click at [1004, 72] on div "Save" at bounding box center [1004, 73] width 19 height 26
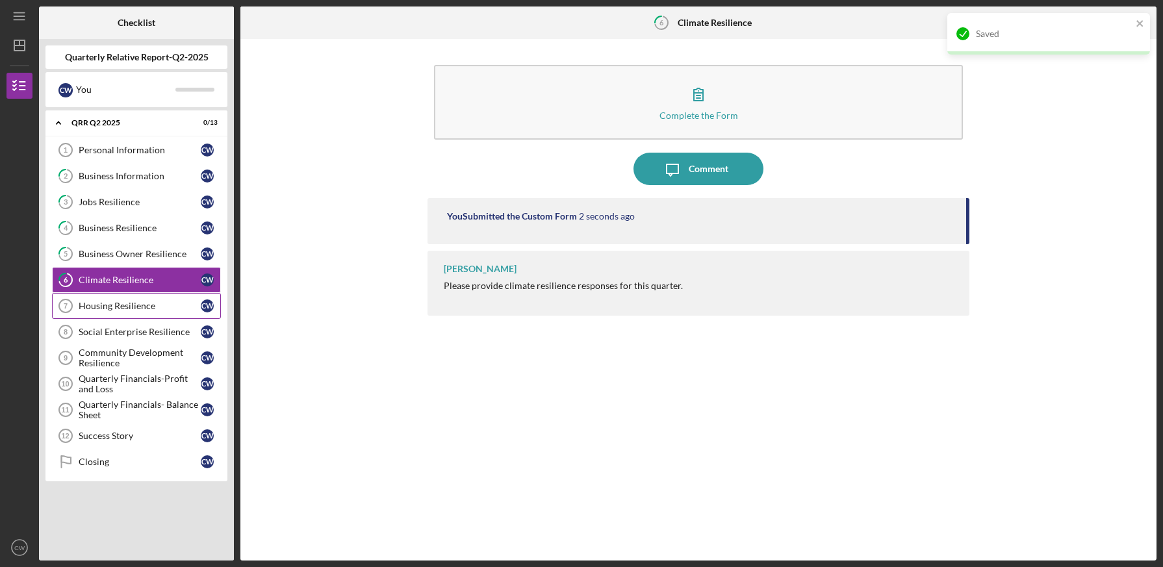
drag, startPoint x: 118, startPoint y: 305, endPoint x: 130, endPoint y: 300, distance: 12.5
click at [118, 305] on div "Housing Resilience" at bounding box center [140, 306] width 122 height 10
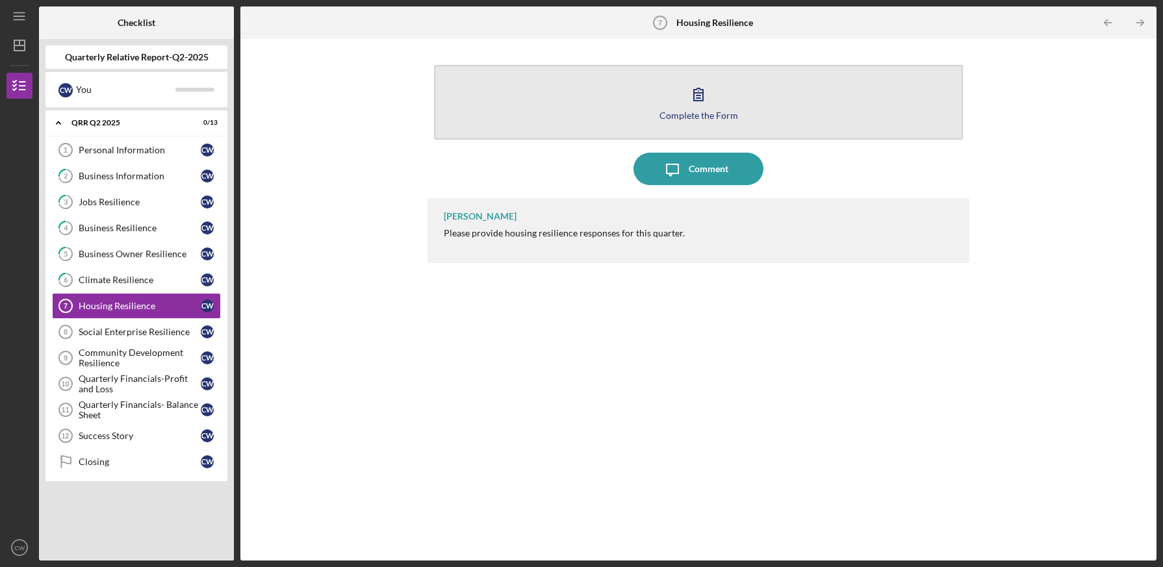
click at [591, 104] on button "Complete the Form Form" at bounding box center [698, 102] width 529 height 75
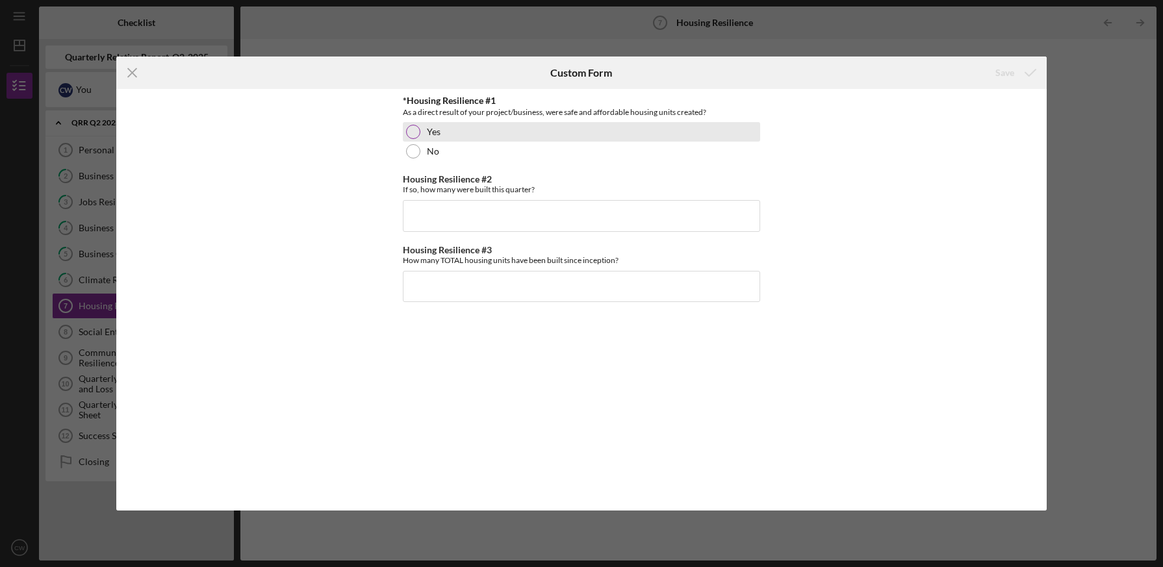
click at [412, 133] on div at bounding box center [413, 132] width 14 height 14
click at [481, 206] on input "Housing Resilience #2" at bounding box center [581, 215] width 357 height 31
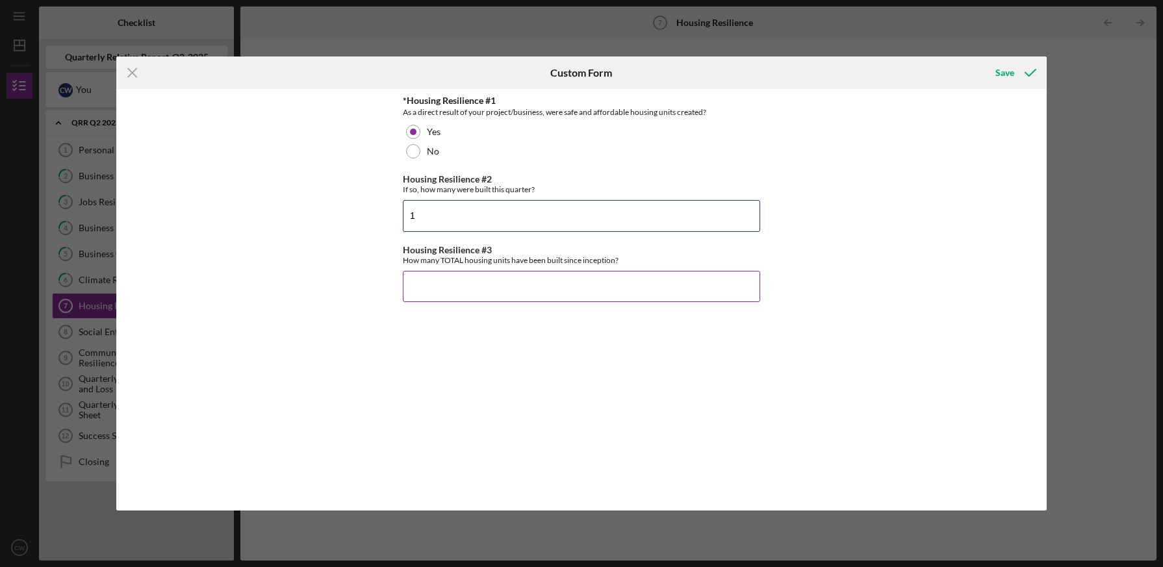
type input "1"
click at [505, 281] on input "Housing Resilience #3" at bounding box center [581, 286] width 357 height 31
type input "4"
click at [1008, 73] on div "Save" at bounding box center [1004, 73] width 19 height 26
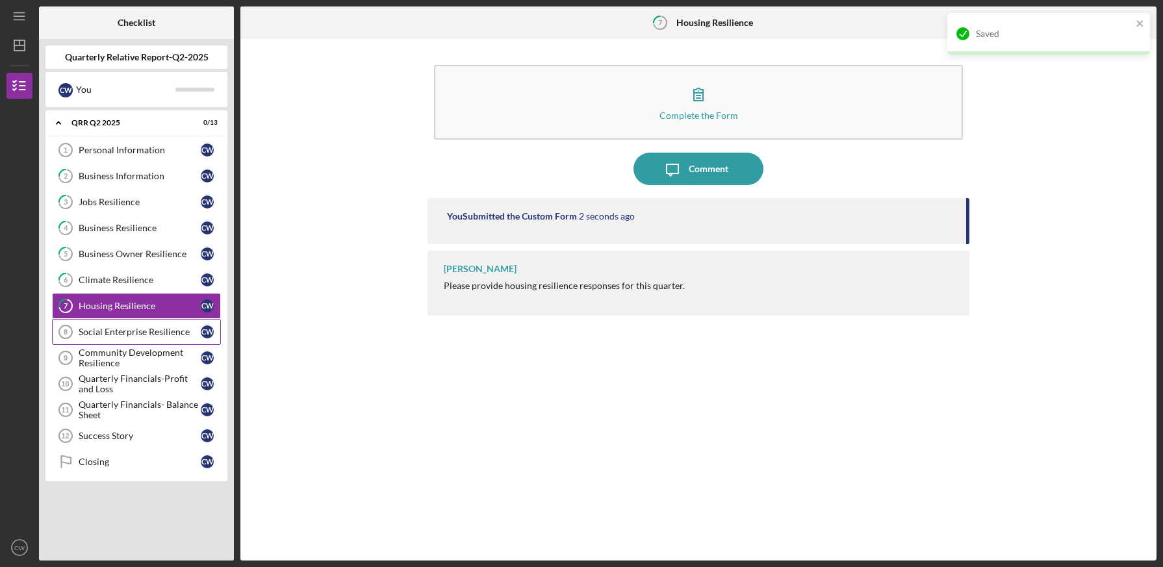
click at [121, 331] on div "Social Enterprise Resilience" at bounding box center [140, 332] width 122 height 10
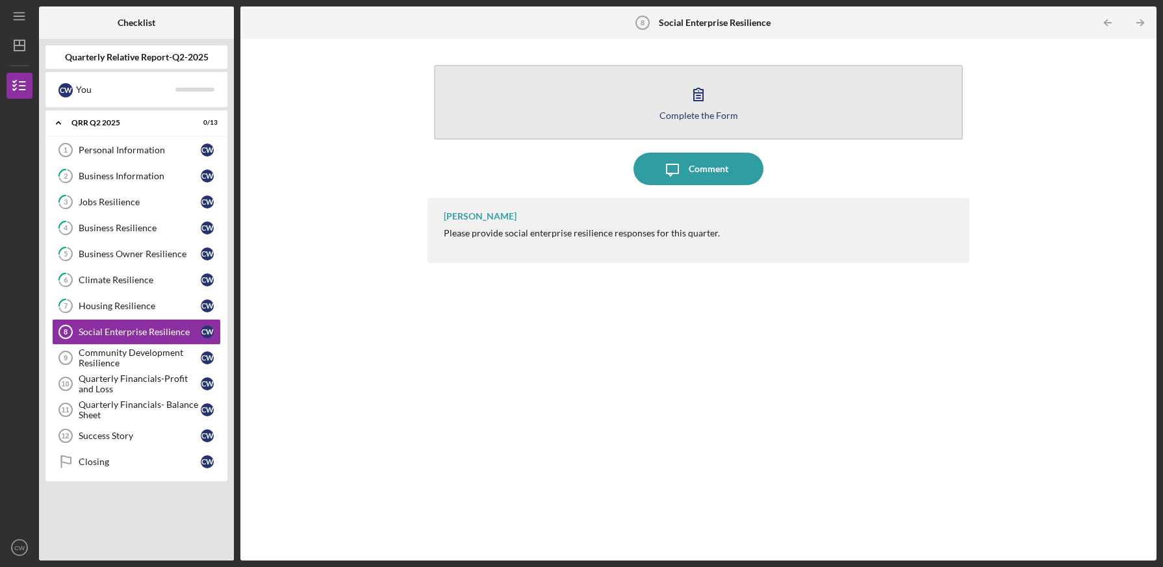
click at [542, 119] on button "Complete the Form Form" at bounding box center [698, 102] width 529 height 75
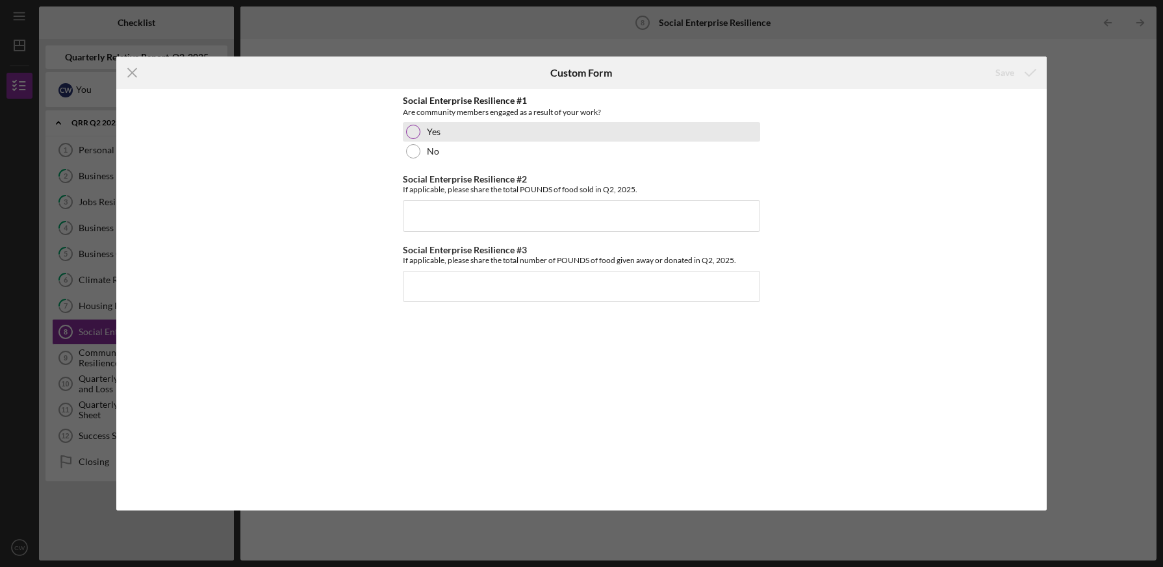
click at [414, 131] on div at bounding box center [413, 132] width 14 height 14
click at [448, 212] on input "Social Enterprise Resilience #2" at bounding box center [581, 215] width 357 height 31
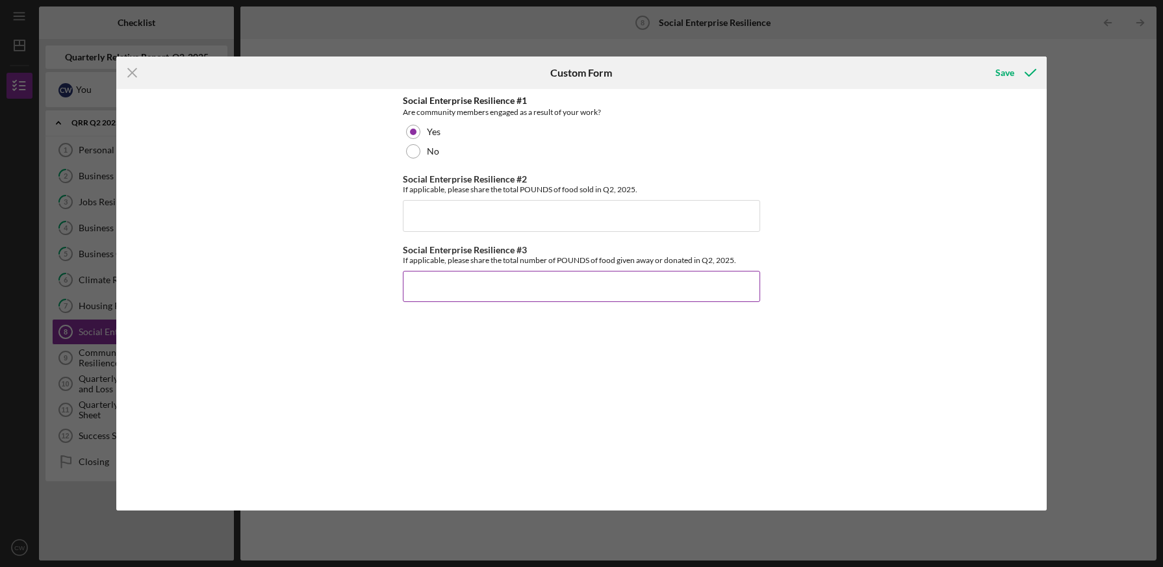
click at [733, 284] on input "Social Enterprise Resilience #3" at bounding box center [581, 286] width 357 height 31
type input "1,200"
click at [711, 212] on input "Social Enterprise Resilience #2" at bounding box center [581, 215] width 357 height 31
click at [625, 207] on input "Social Enterprise Resilience #2" at bounding box center [581, 215] width 357 height 31
type input "14,288"
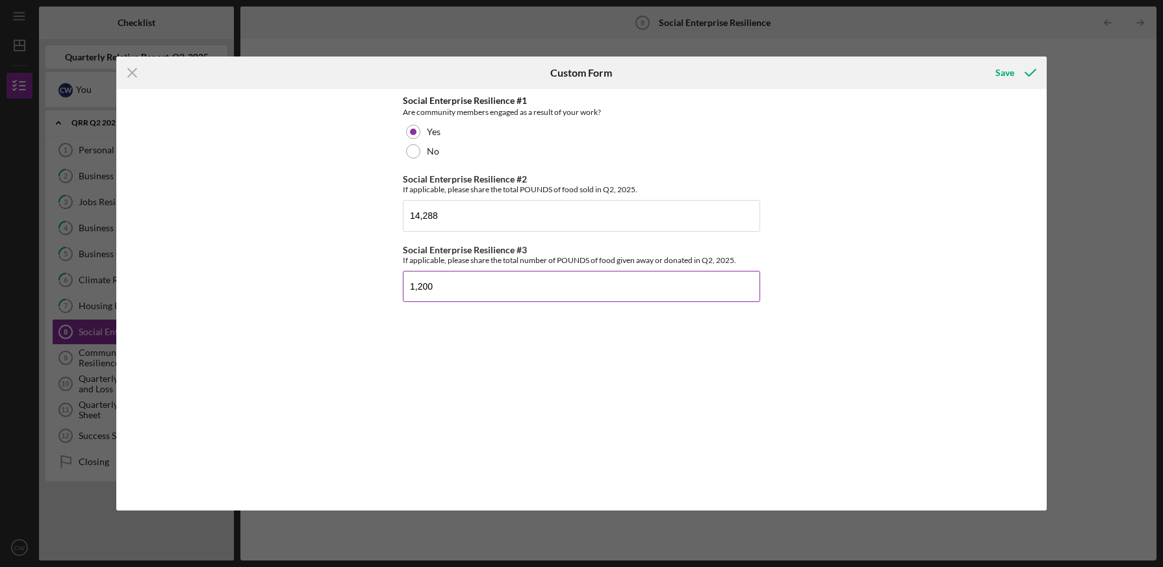
click at [627, 292] on input "1,200" at bounding box center [581, 286] width 357 height 31
click at [418, 285] on input "1,200" at bounding box center [581, 286] width 357 height 31
click at [486, 288] on input "1,500" at bounding box center [581, 286] width 357 height 31
type input "1,500"
click at [1002, 74] on div "Save" at bounding box center [1004, 73] width 19 height 26
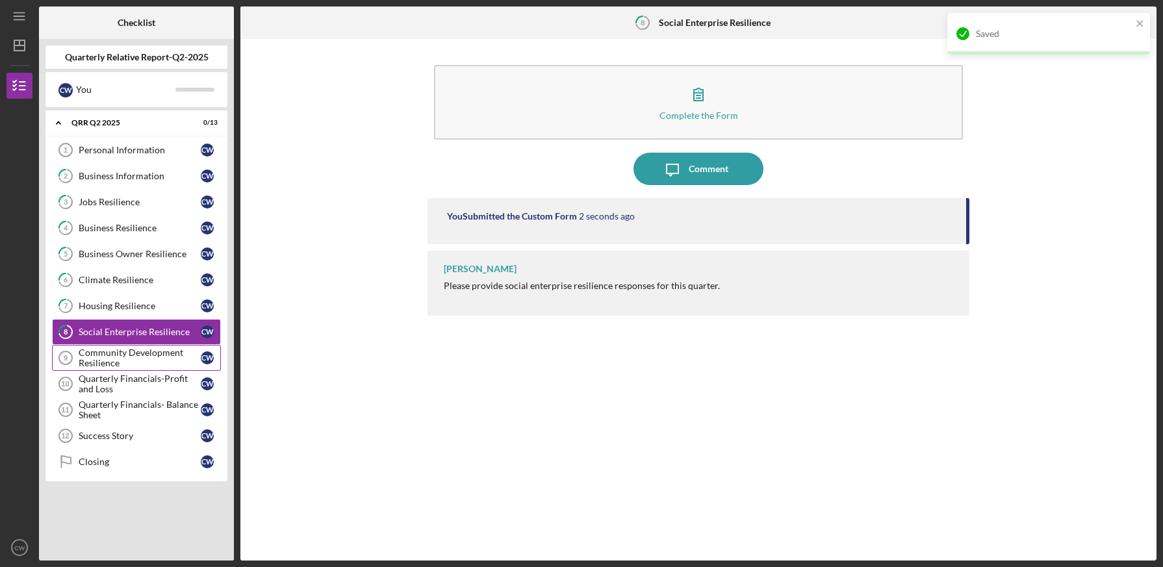
click at [121, 355] on div "Community Development Resilience" at bounding box center [140, 358] width 122 height 21
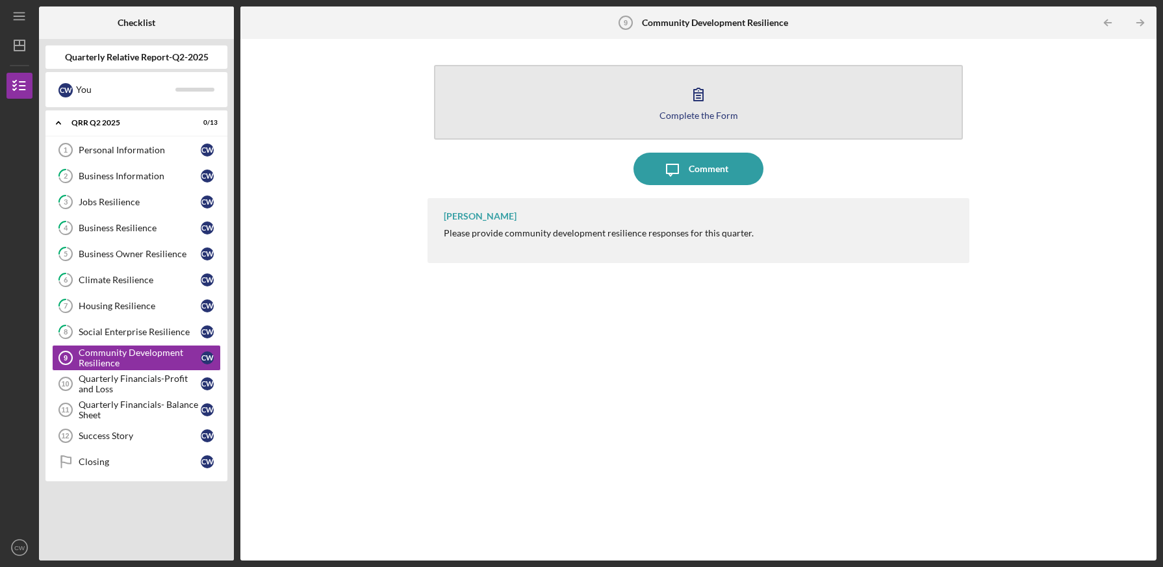
click at [605, 113] on button "Complete the Form Form" at bounding box center [698, 102] width 529 height 75
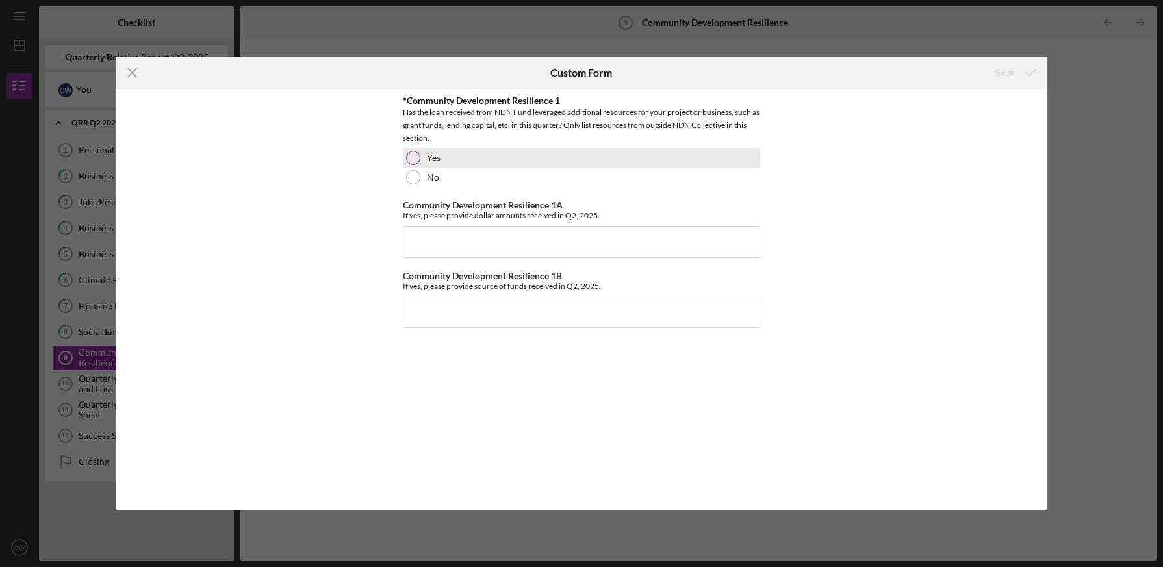
click at [414, 157] on div at bounding box center [413, 158] width 14 height 14
click at [426, 238] on input "Community Development Resilience 1A" at bounding box center [581, 241] width 357 height 31
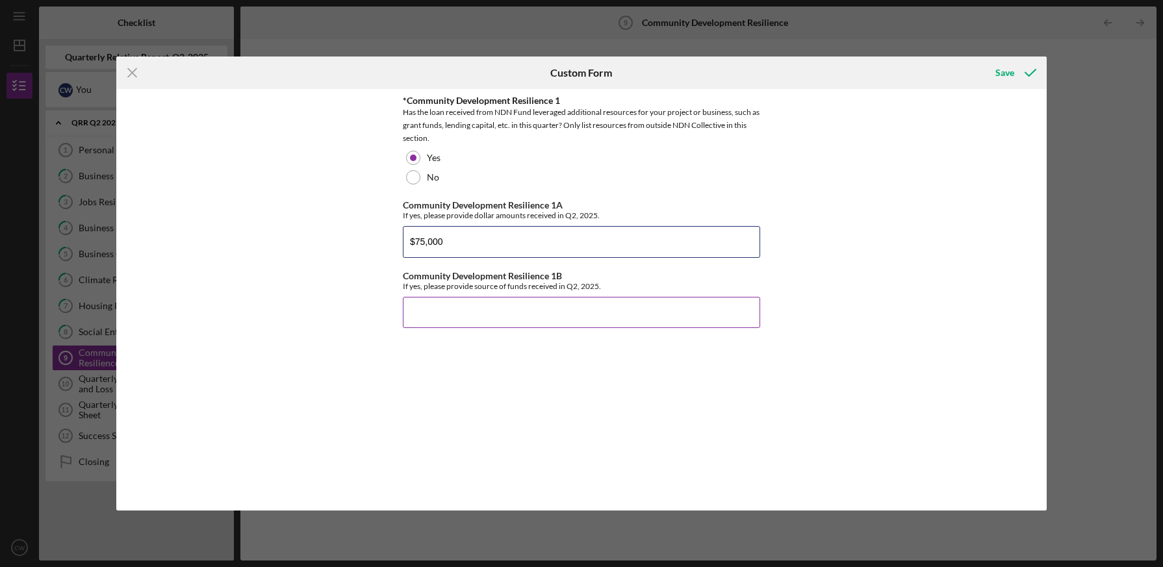
type input "$75,000"
click at [440, 303] on input "Community Development Resilience 1B" at bounding box center [581, 312] width 357 height 31
type input "Vadon"
click at [414, 240] on input "$75,000" at bounding box center [581, 241] width 357 height 31
type input "$675,000"
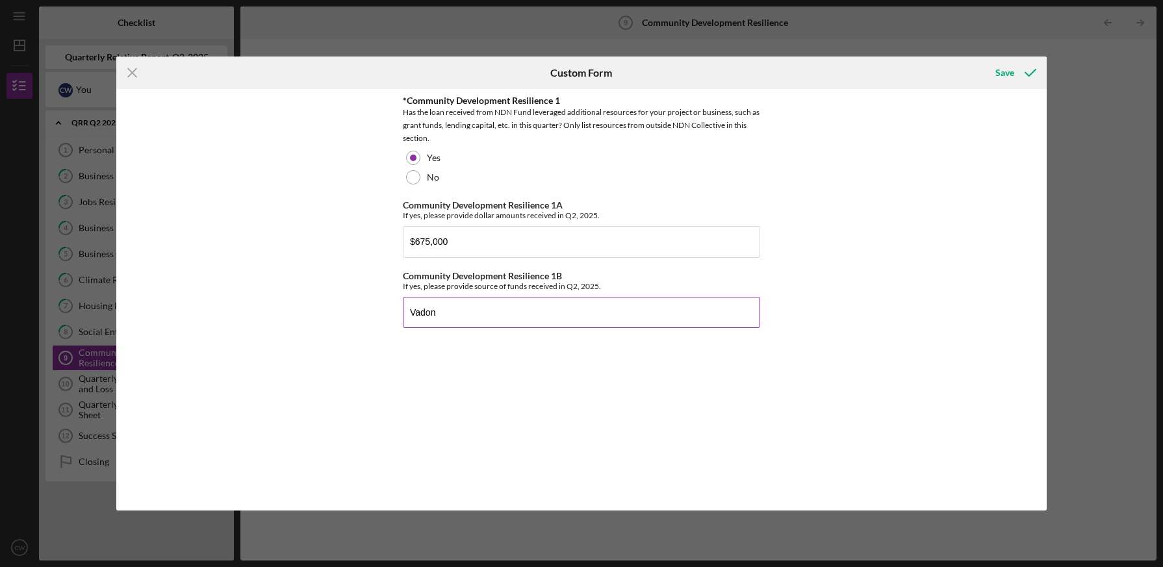
click at [450, 313] on input "Vadon" at bounding box center [581, 312] width 357 height 31
type input "Vadon, & a private donor"
click at [420, 241] on input "$675,000" at bounding box center [581, 241] width 357 height 31
type input "$375,000"
click at [548, 309] on input "Vadon, & a private donor" at bounding box center [581, 312] width 357 height 31
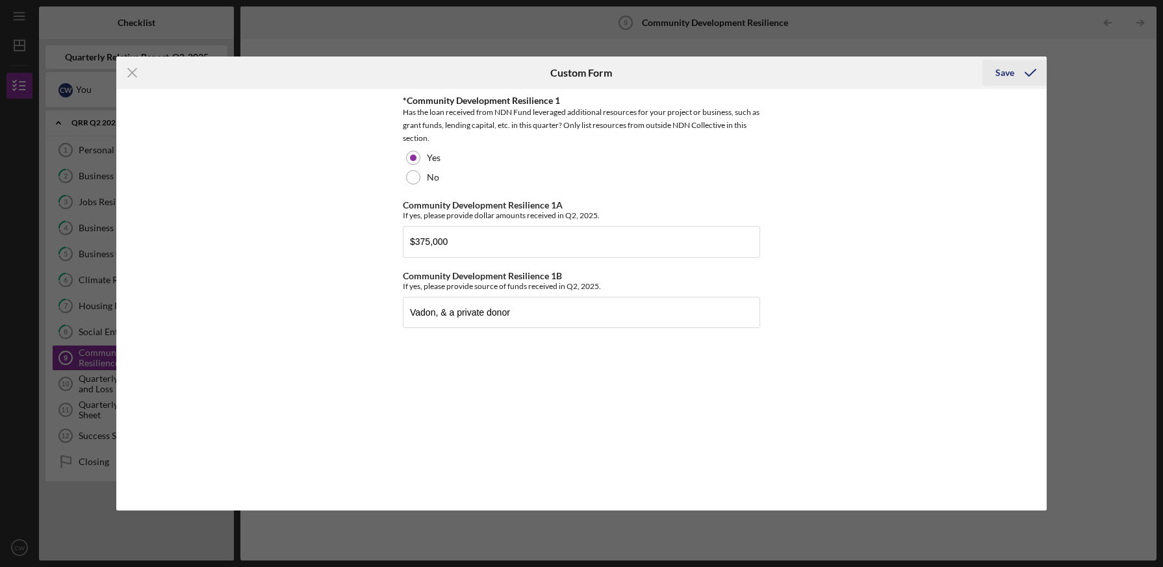
click at [1006, 73] on div "Save" at bounding box center [1004, 73] width 19 height 26
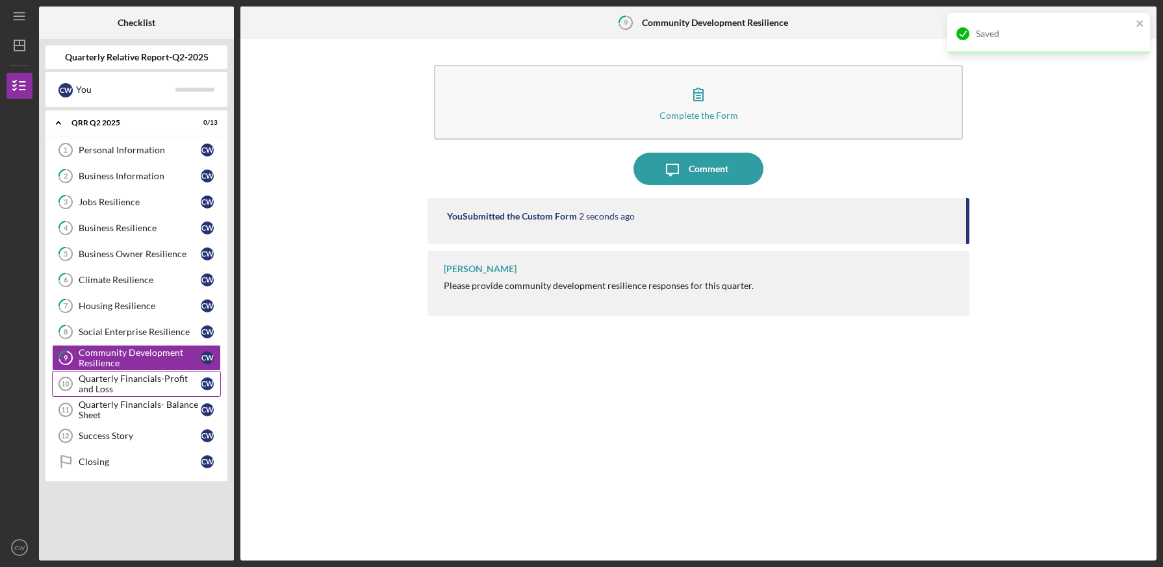
click at [120, 385] on div "Quarterly Financials-Profit and Loss" at bounding box center [140, 384] width 122 height 21
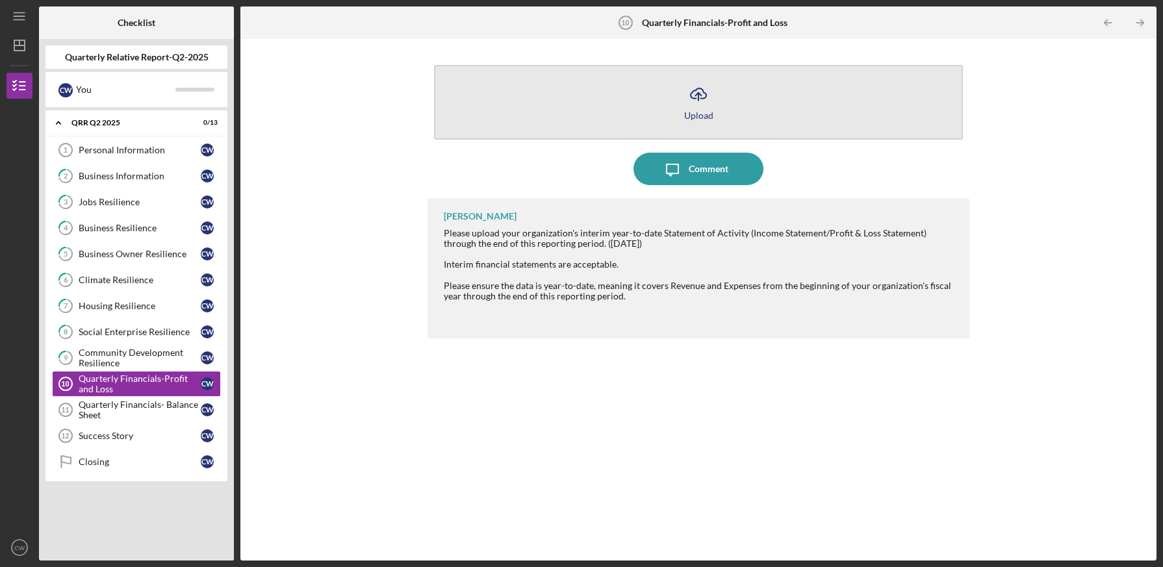
click at [607, 123] on button "Icon/Upload Upload" at bounding box center [698, 102] width 529 height 75
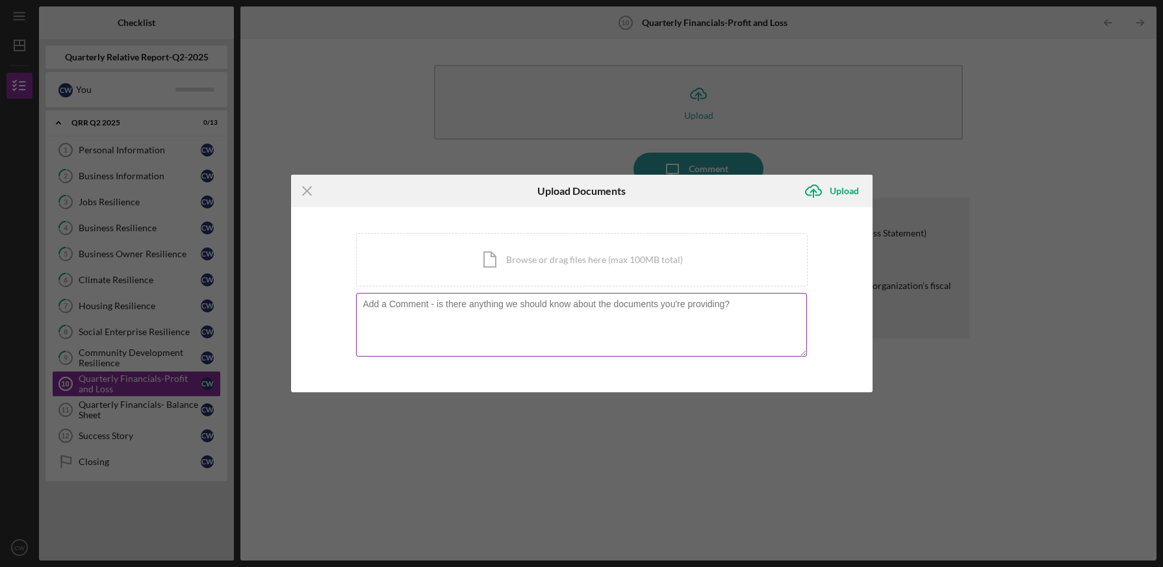
click at [538, 319] on textarea at bounding box center [581, 325] width 451 height 64
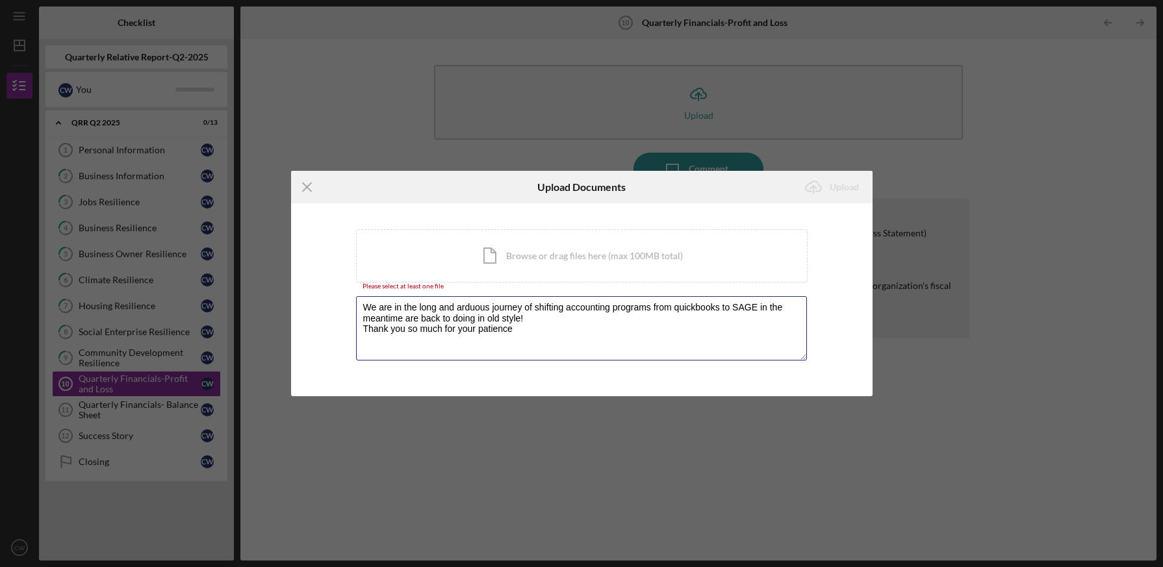
type textarea "We are in the long and arduous journey of shifting accounting programs from qui…"
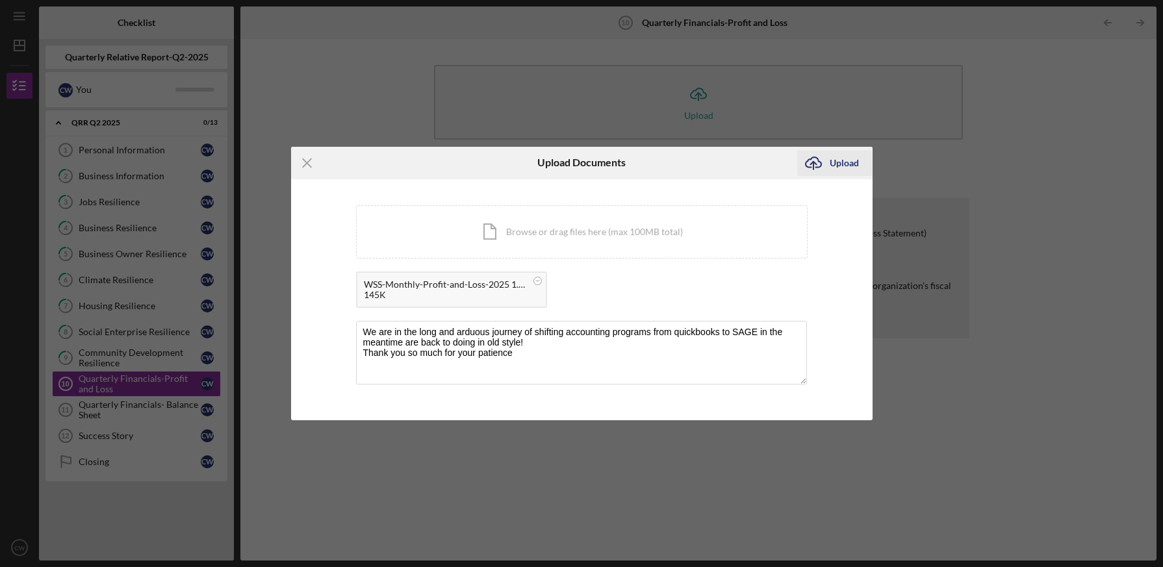
click at [833, 166] on div "Upload" at bounding box center [844, 163] width 29 height 26
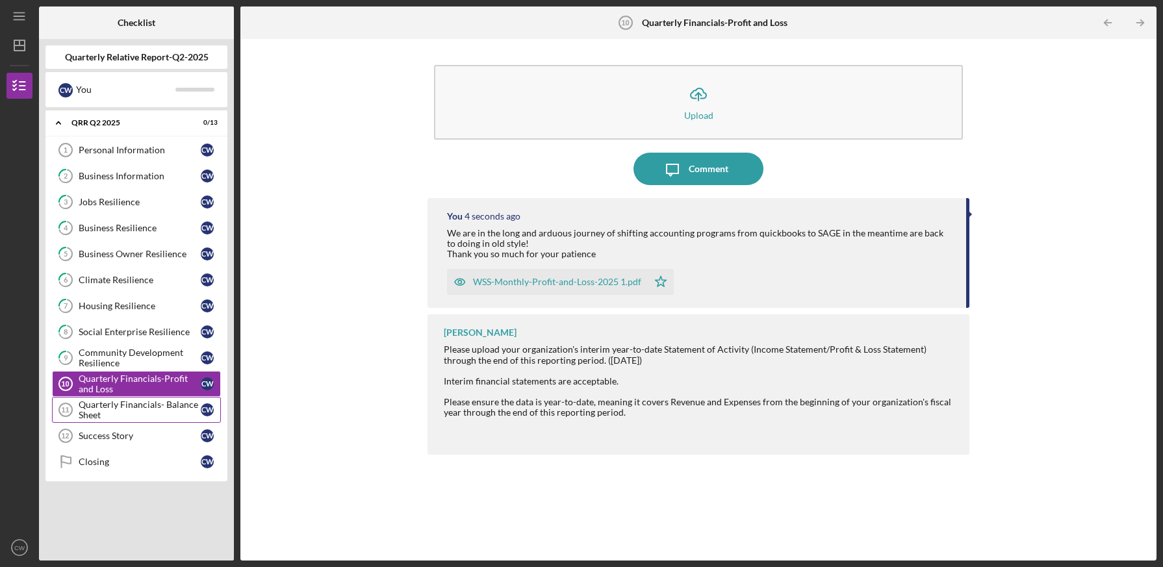
click at [141, 405] on div "Quarterly Financials- Balance Sheet" at bounding box center [140, 410] width 122 height 21
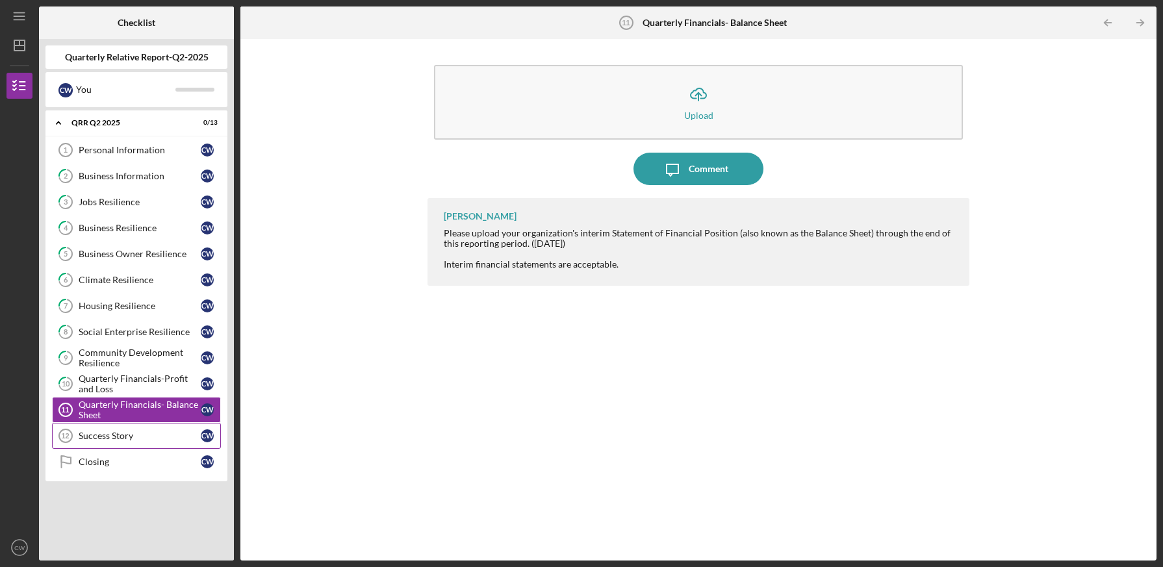
click at [141, 433] on div "Success Story" at bounding box center [140, 436] width 122 height 10
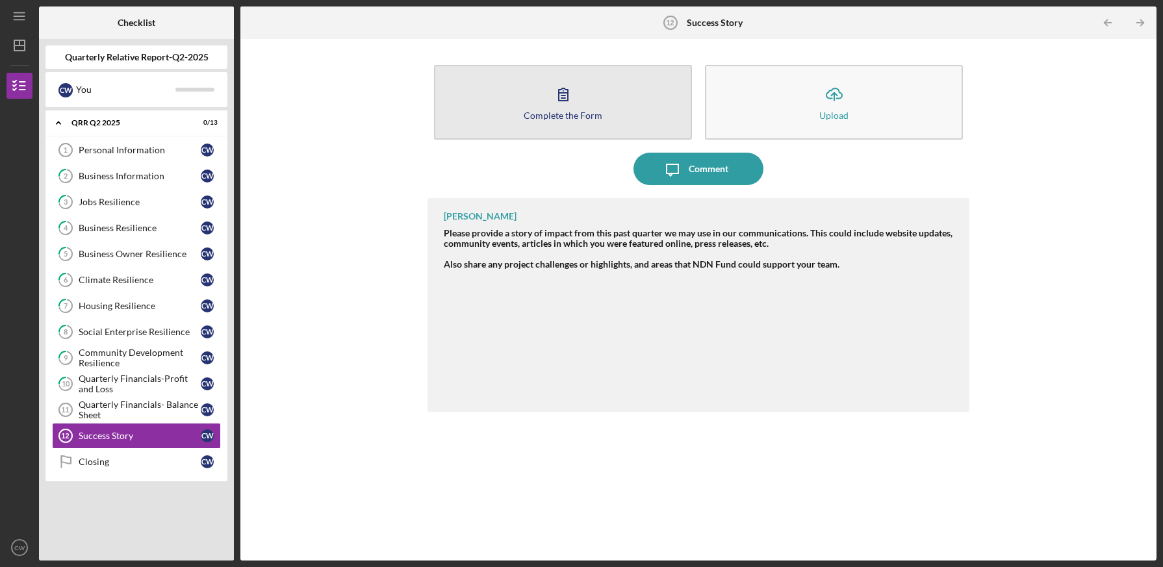
click at [535, 115] on div "Complete the Form" at bounding box center [563, 115] width 79 height 10
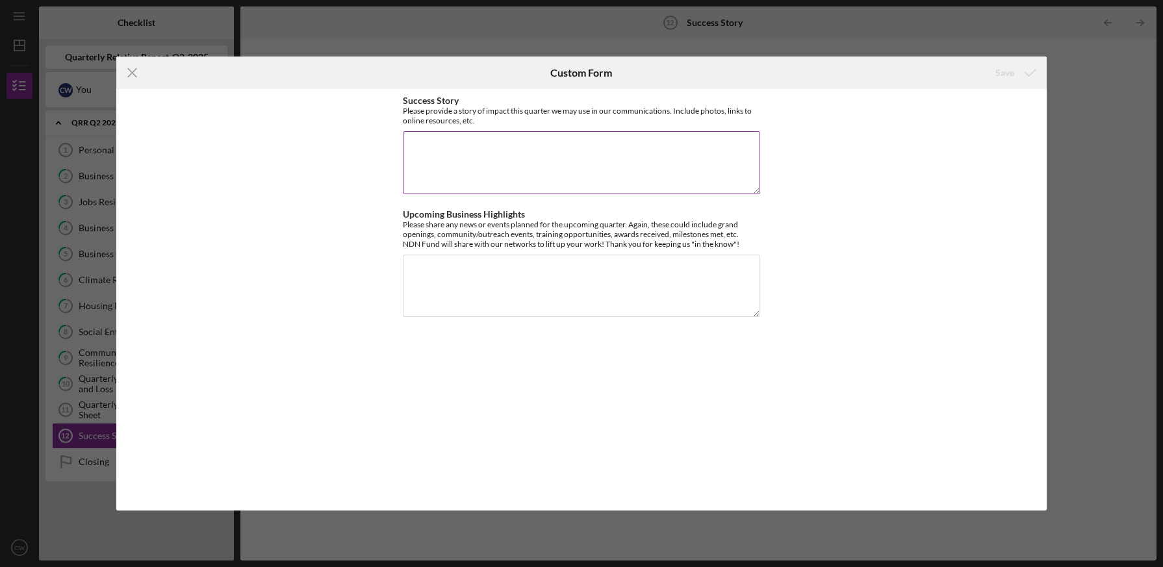
click at [527, 140] on textarea "Success Story" at bounding box center [581, 162] width 357 height 62
click at [632, 135] on textarea "Success Story" at bounding box center [581, 162] width 357 height 62
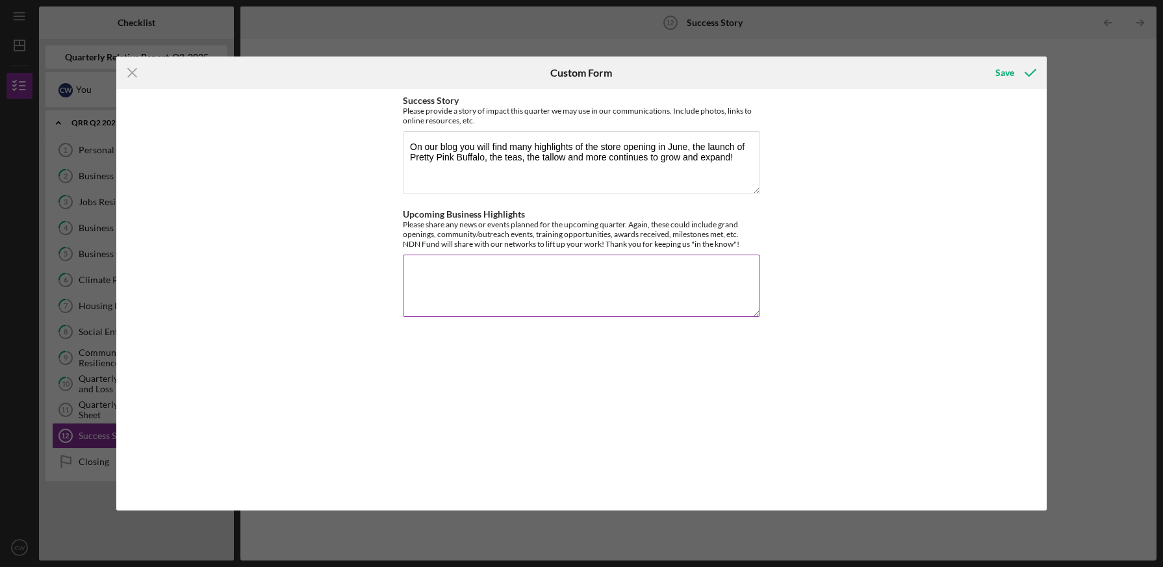
click at [634, 263] on textarea "Upcoming Business Highlights" at bounding box center [581, 286] width 357 height 62
click at [684, 171] on textarea "On our blog you will find many highlights of the store opening in June, the lau…" at bounding box center [581, 162] width 357 height 62
paste textarea "[URL][DOMAIN_NAME]"
type textarea "On our blog you will find many highlights of the store opening in June, the lau…"
click at [1002, 71] on div "Save" at bounding box center [1004, 73] width 19 height 26
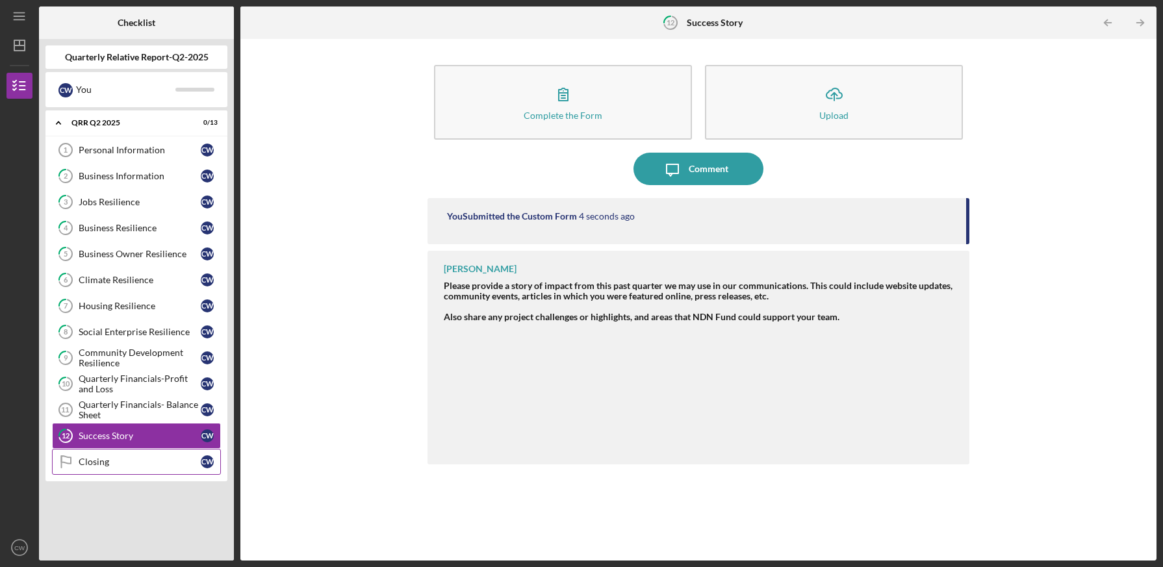
click at [166, 466] on link "Closing Closing C W" at bounding box center [136, 462] width 169 height 26
